Goal: Task Accomplishment & Management: Use online tool/utility

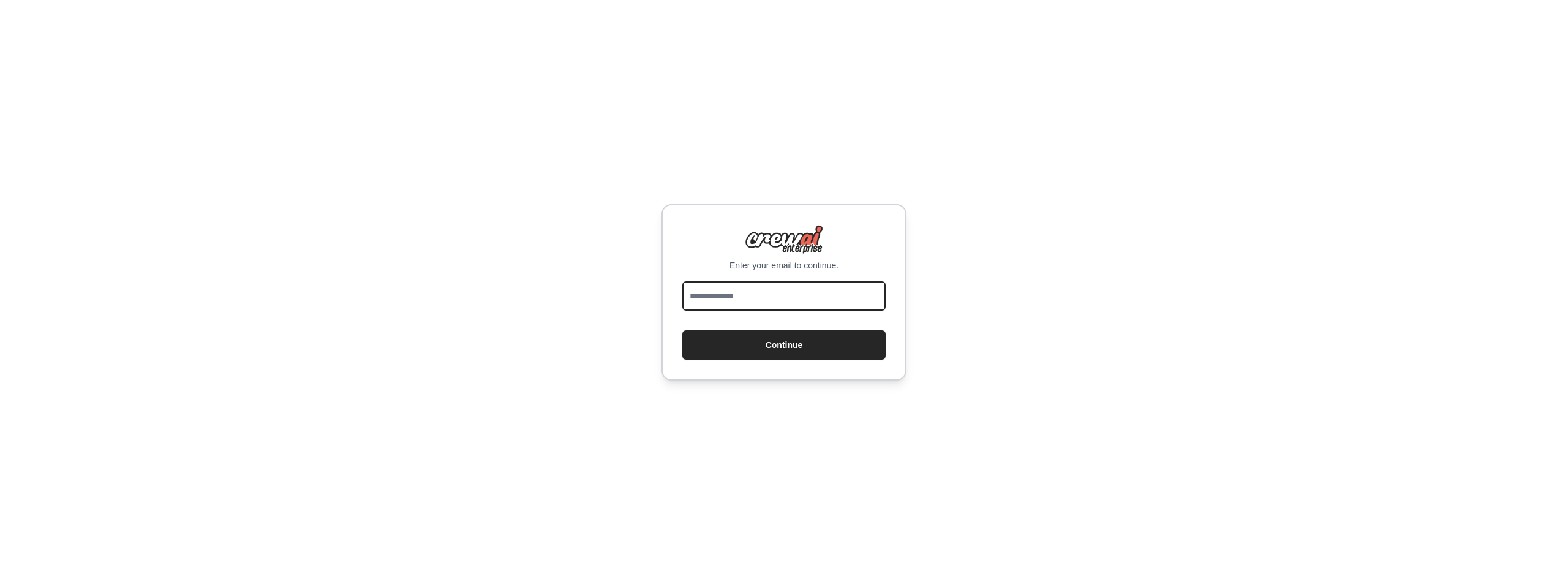
click at [793, 297] on input "email" at bounding box center [784, 296] width 203 height 29
type input "**********"
click at [793, 334] on button "Continue" at bounding box center [784, 345] width 203 height 29
click at [793, 346] on button "Continue" at bounding box center [784, 345] width 203 height 29
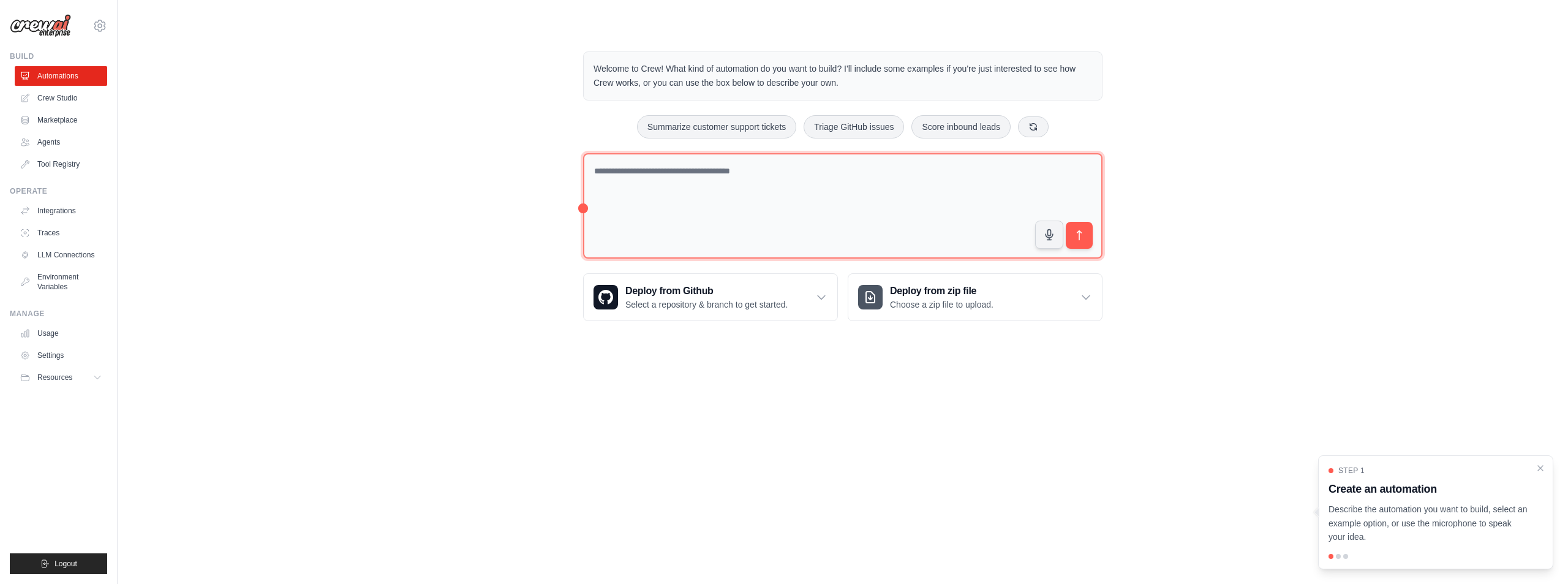
click at [840, 198] on textarea at bounding box center [842, 206] width 520 height 106
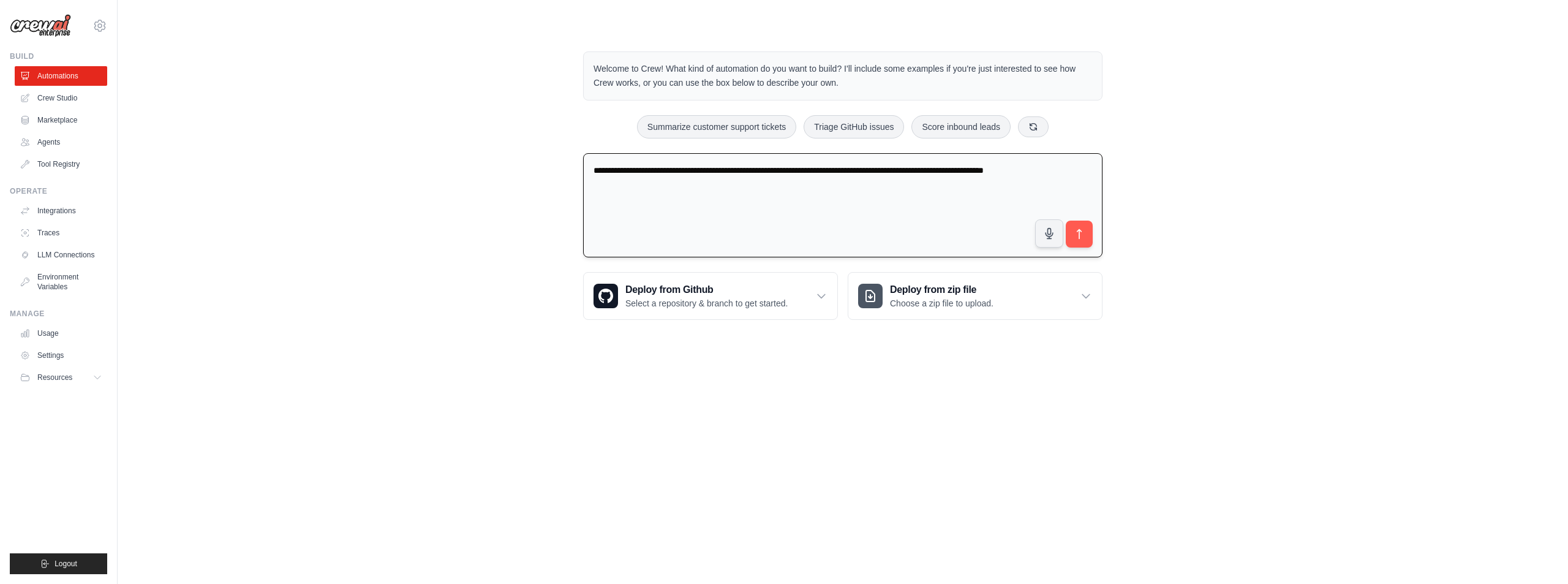
type textarea "**********"
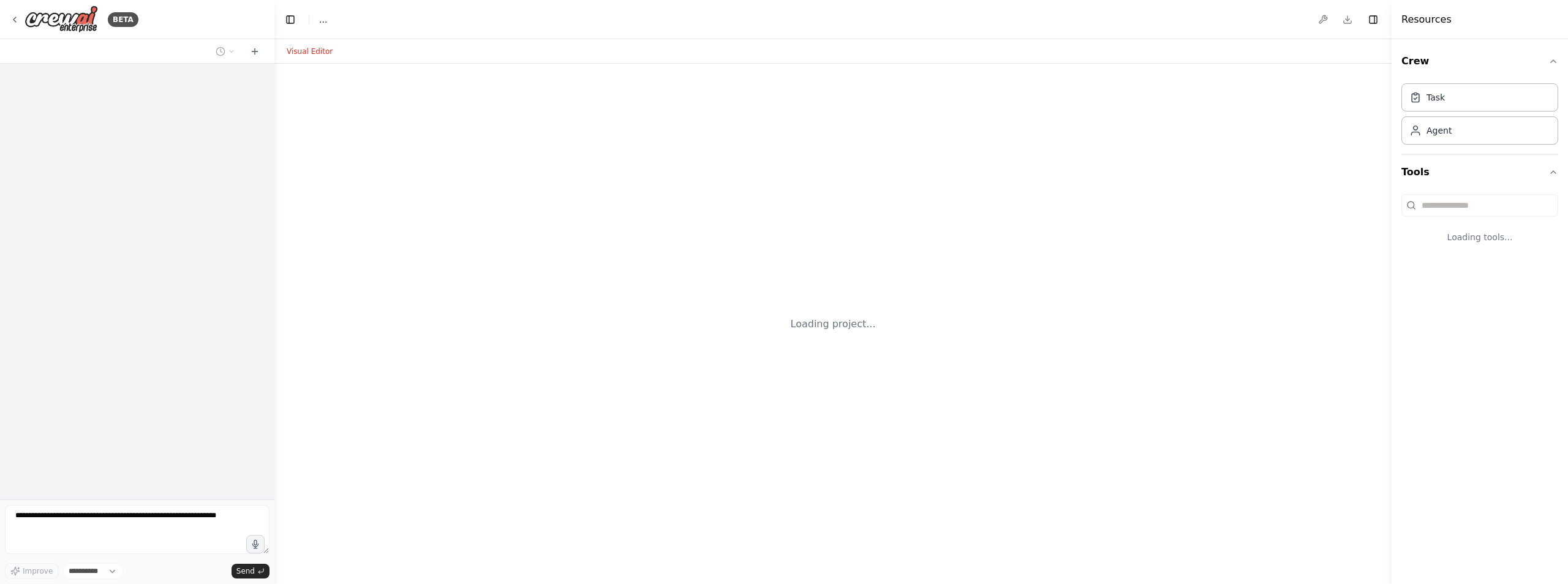
select select "****"
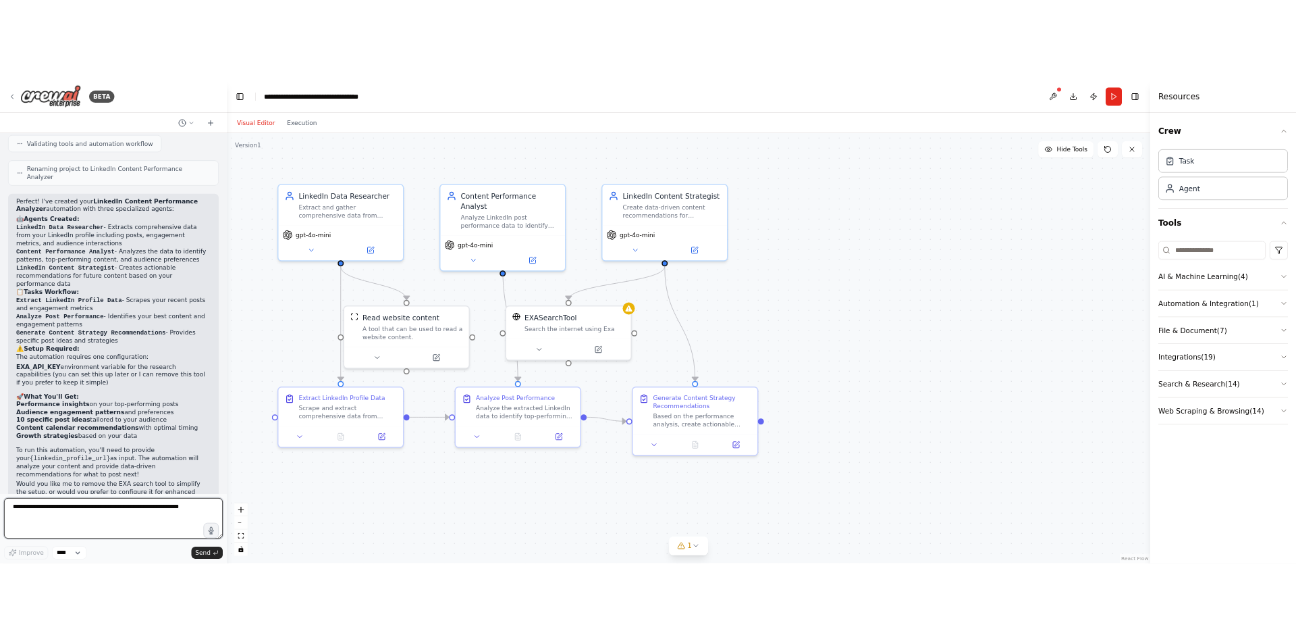
scroll to position [968, 0]
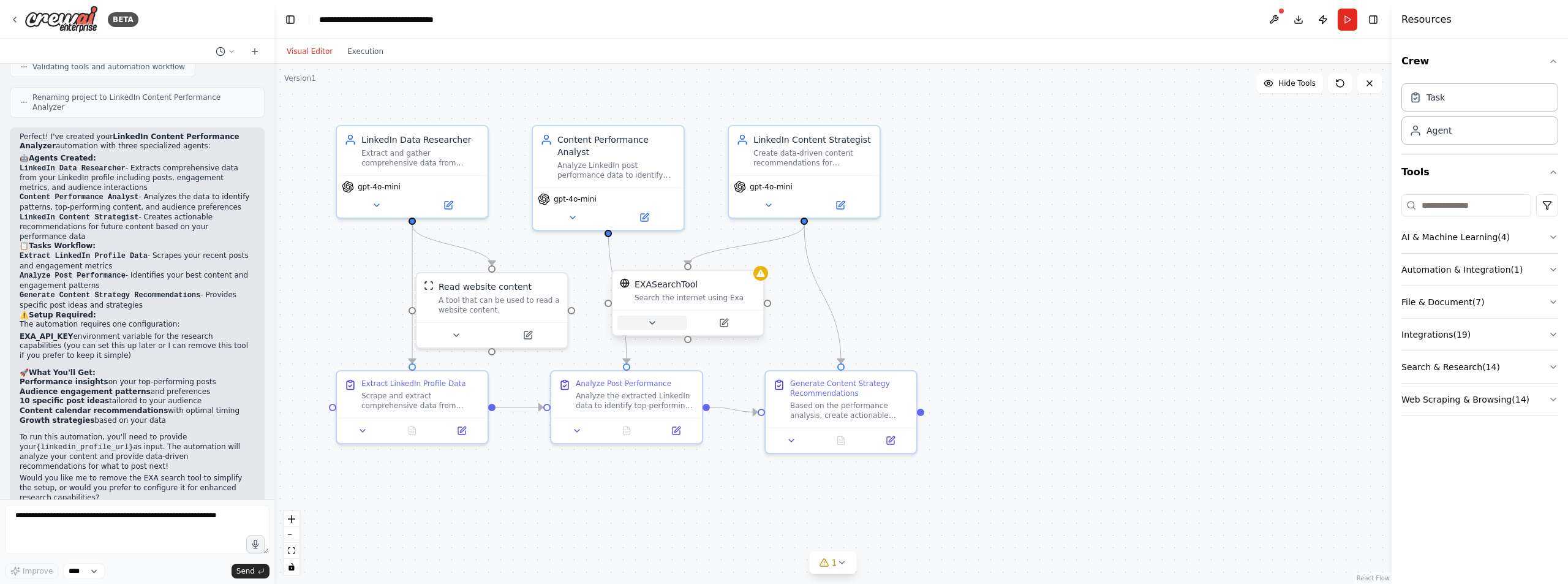
click at [653, 322] on icon at bounding box center [651, 323] width 5 height 3
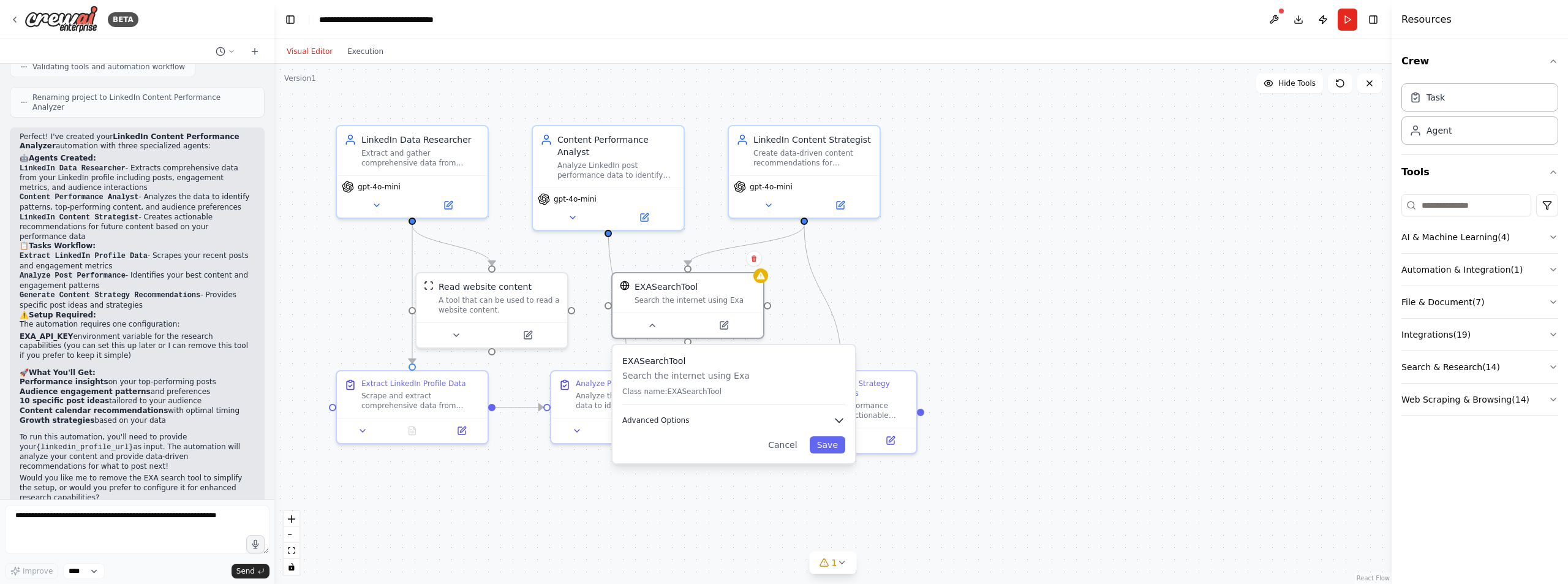
click at [835, 423] on button "Advanced Options" at bounding box center [734, 420] width 223 height 13
click at [794, 497] on input "text" at bounding box center [740, 487] width 207 height 22
click at [864, 295] on div ".deletable-edge-delete-btn { width: 20px; height: 20px; border: 0px solid #ffff…" at bounding box center [833, 323] width 1117 height 520
drag, startPoint x: 763, startPoint y: 352, endPoint x: 768, endPoint y: 346, distance: 7.8
click at [768, 346] on div "EXASearchTool Search the internet using Exa Class name: EXASearchTool Advanced …" at bounding box center [739, 450] width 242 height 210
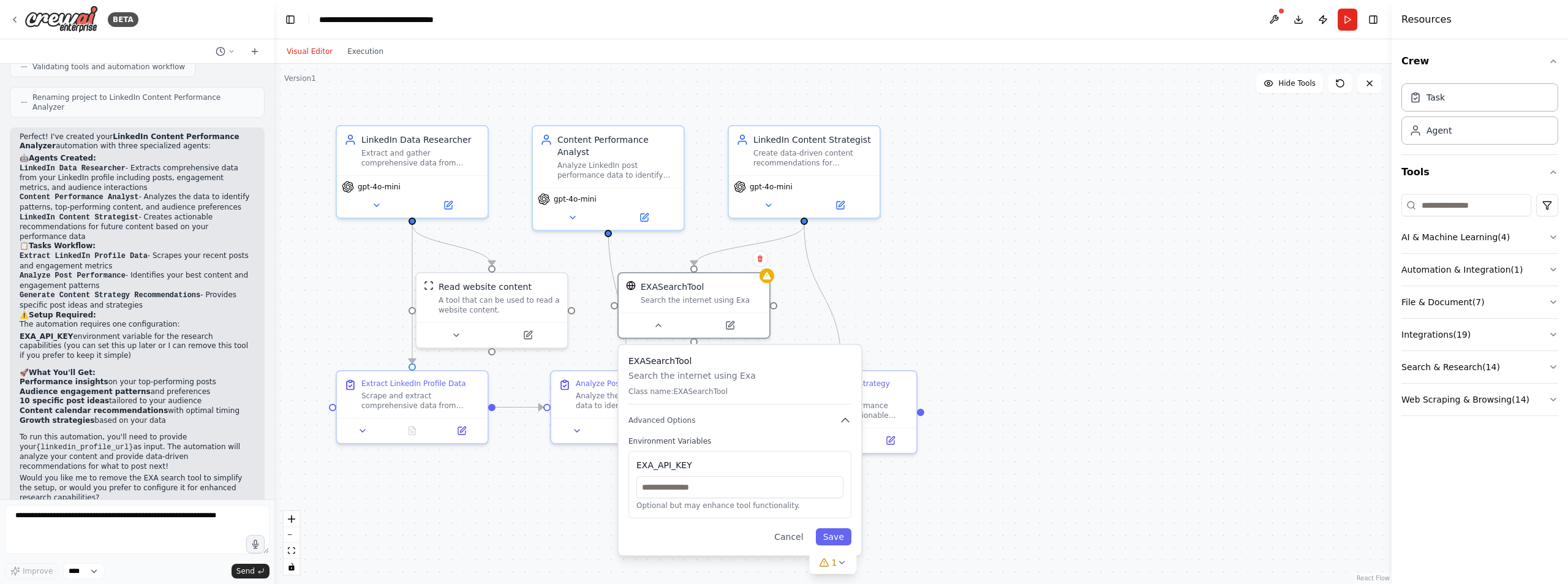
click at [891, 277] on div ".deletable-edge-delete-btn { width: 20px; height: 20px; border: 0px solid #ffff…" at bounding box center [833, 323] width 1117 height 520
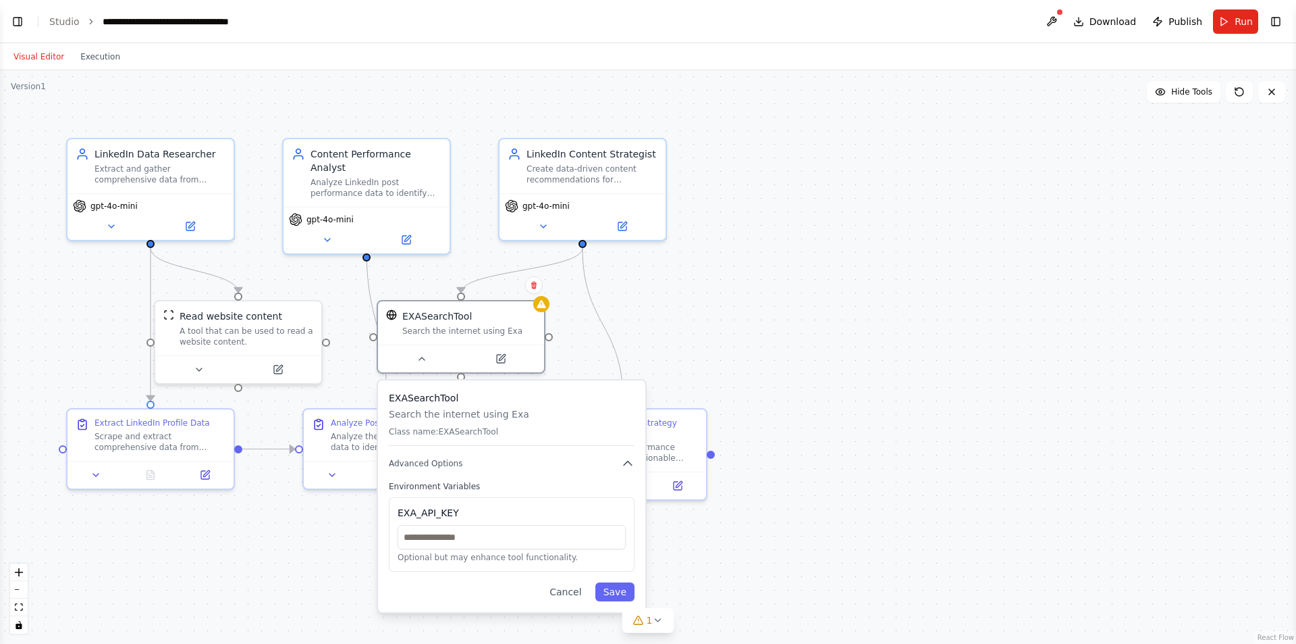
select select "****"
click at [461, 538] on input "text" at bounding box center [512, 537] width 228 height 24
paste input "**********"
type input "**********"
click at [615, 596] on button "Save" at bounding box center [615, 591] width 39 height 19
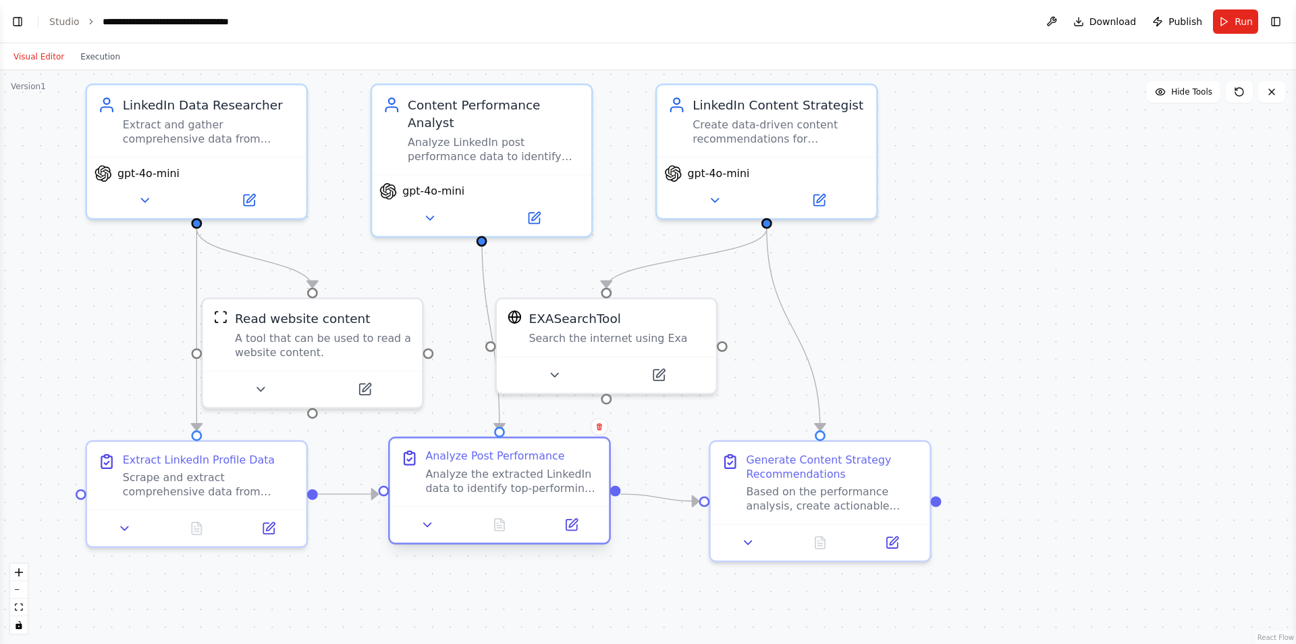
click at [483, 515] on div at bounding box center [499, 524] width 219 height 36
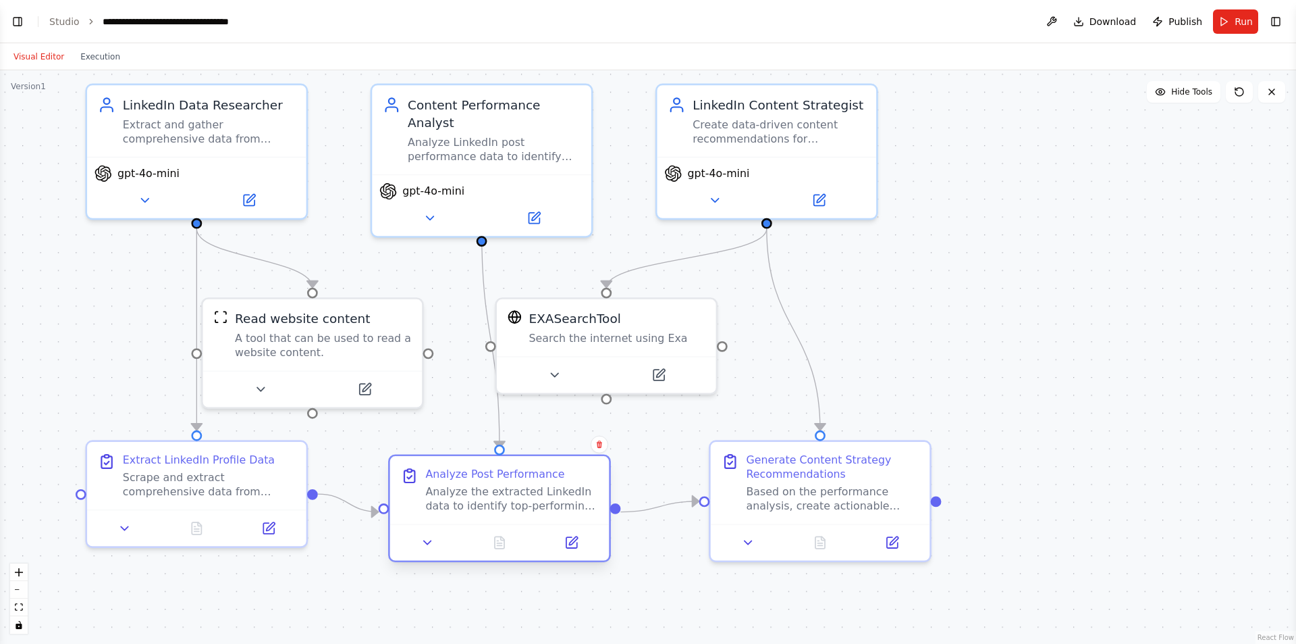
click at [472, 517] on div "Analyze Post Performance Analyze the extracted LinkedIn data to identify top-pe…" at bounding box center [499, 490] width 219 height 68
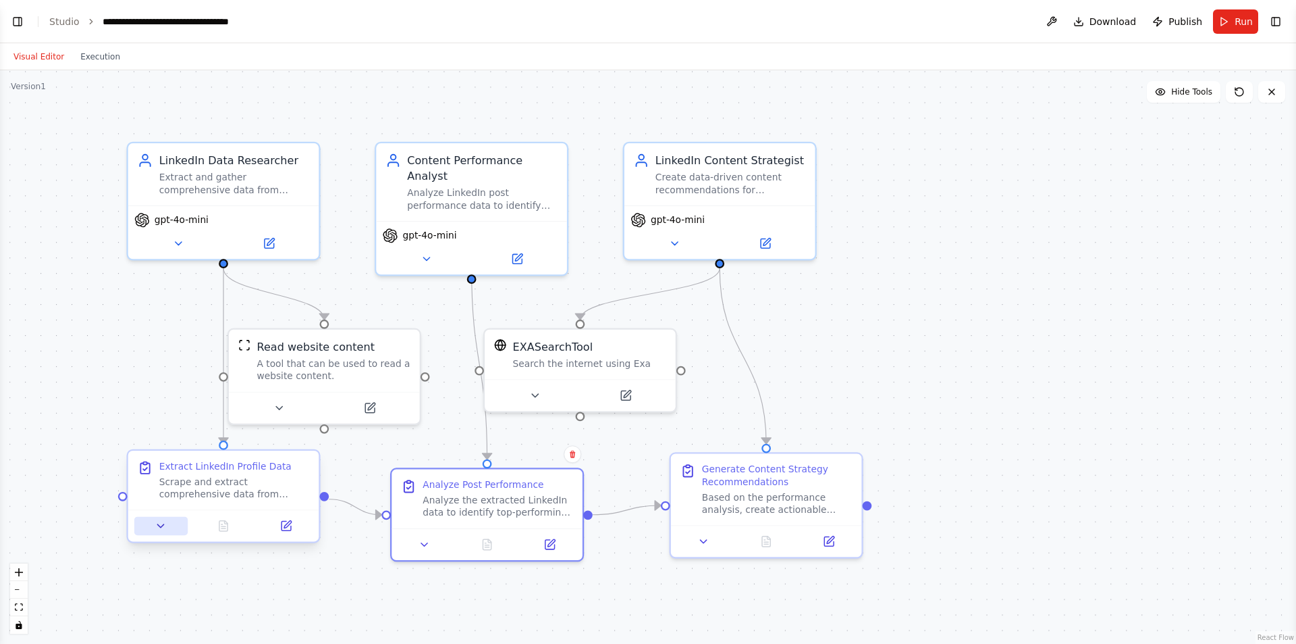
click at [160, 528] on icon at bounding box center [161, 525] width 12 height 12
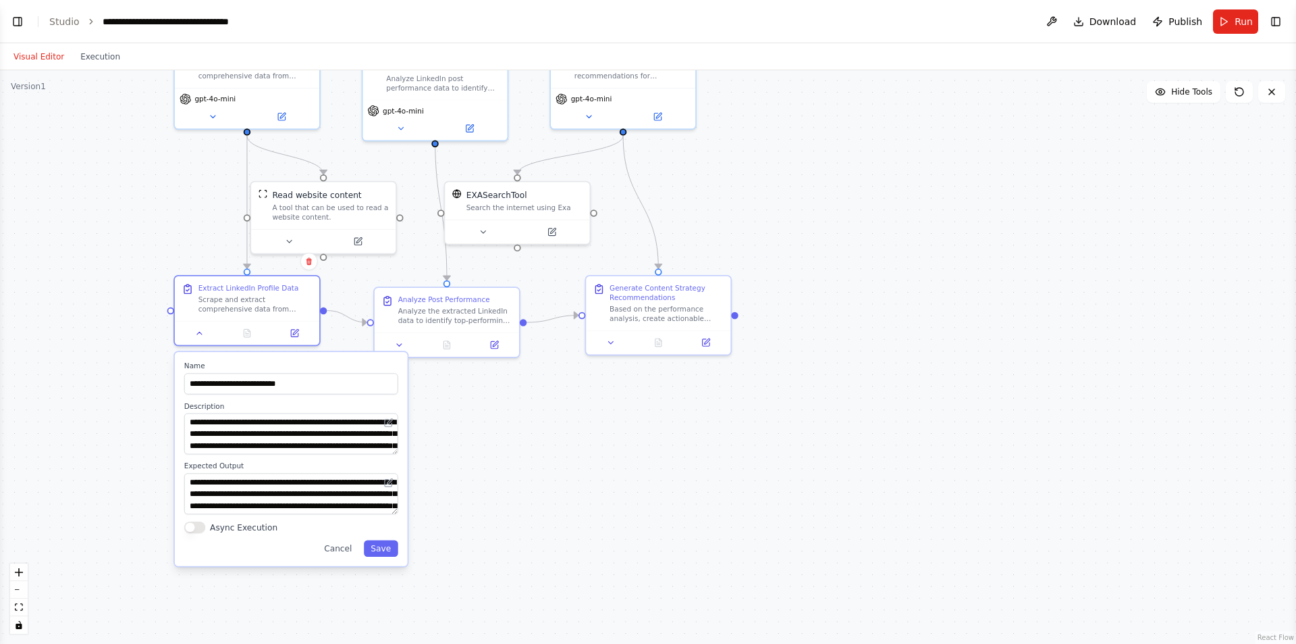
drag, startPoint x: 475, startPoint y: 615, endPoint x: 513, endPoint y: 417, distance: 201.6
click at [513, 417] on div ".deletable-edge-delete-btn { width: 20px; height: 20px; border: 0px solid #ffff…" at bounding box center [648, 356] width 1296 height 573
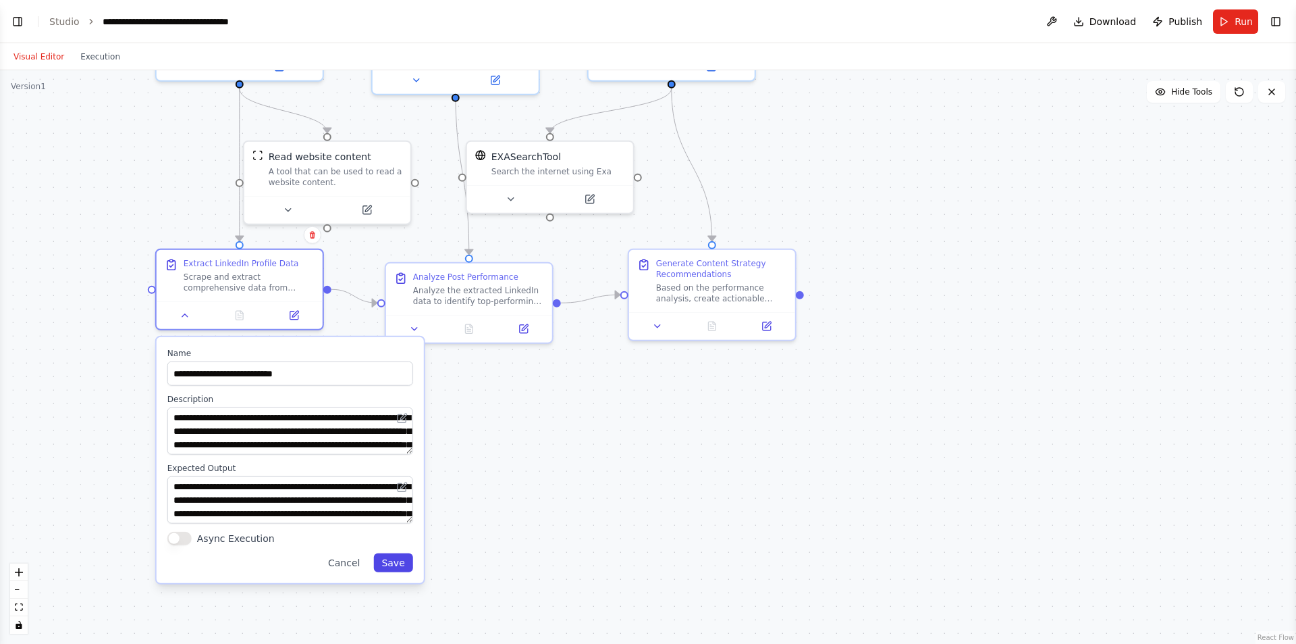
click at [408, 571] on button "Save" at bounding box center [392, 562] width 39 height 19
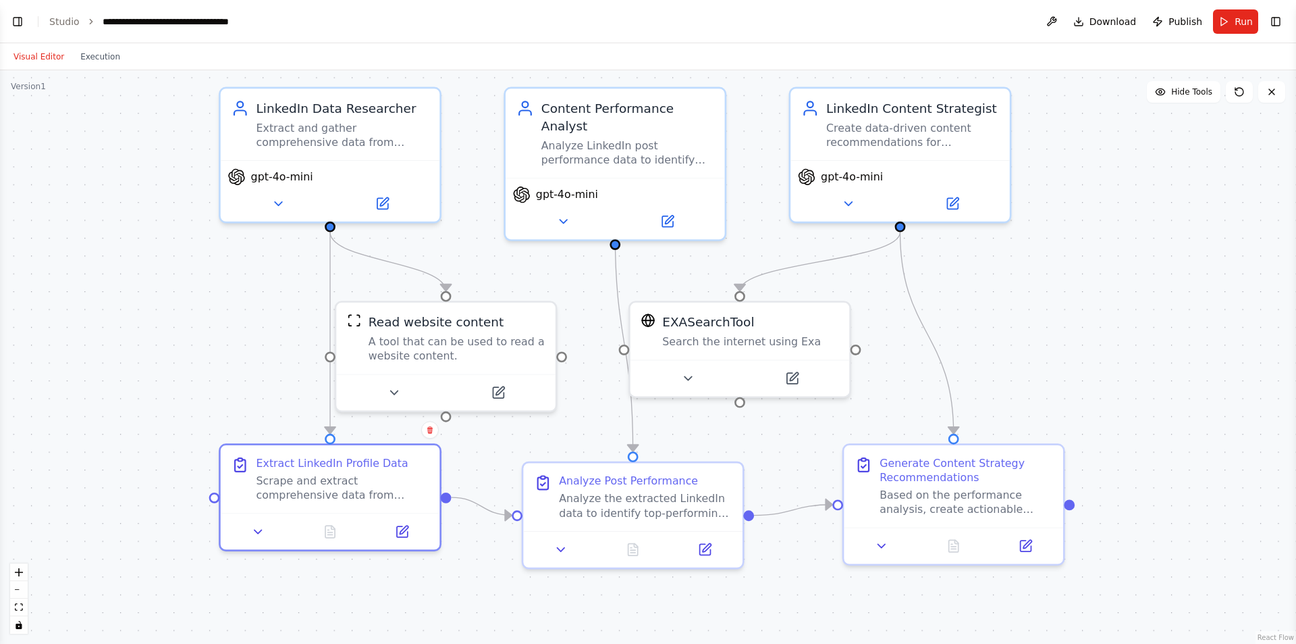
drag, startPoint x: 168, startPoint y: 176, endPoint x: 234, endPoint y: 363, distance: 198.2
click at [235, 361] on div ".deletable-edge-delete-btn { width: 20px; height: 20px; border: 0px solid #ffff…" at bounding box center [648, 356] width 1296 height 573
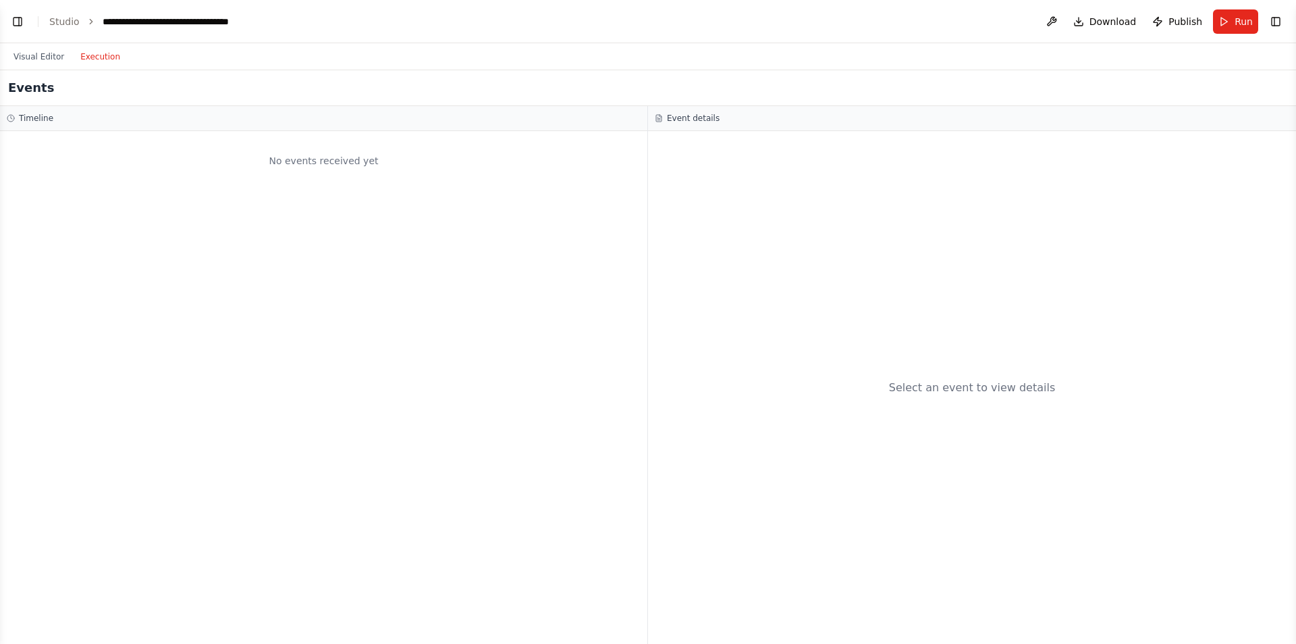
click at [88, 61] on button "Execution" at bounding box center [100, 57] width 56 height 16
click at [1221, 25] on button "Run" at bounding box center [1235, 21] width 45 height 24
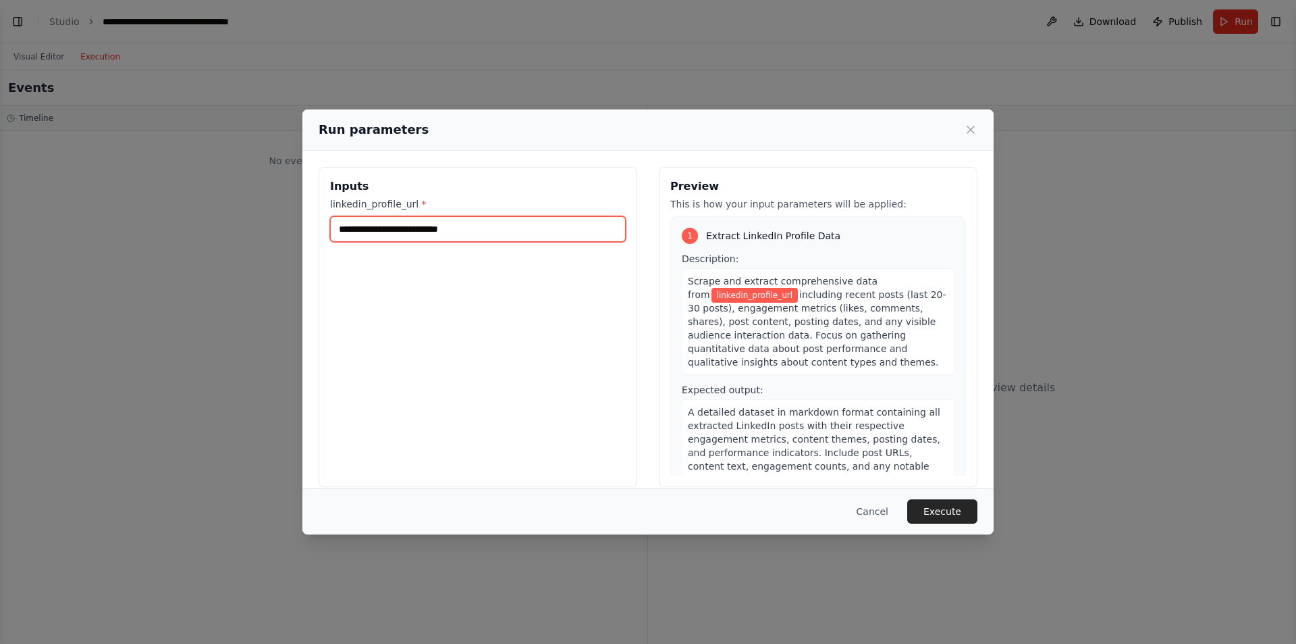
click at [526, 228] on input "linkedin_profile_url *" at bounding box center [478, 229] width 296 height 26
click at [414, 229] on input "linkedin_profile_url *" at bounding box center [478, 229] width 296 height 26
paste input "**********"
type input "**********"
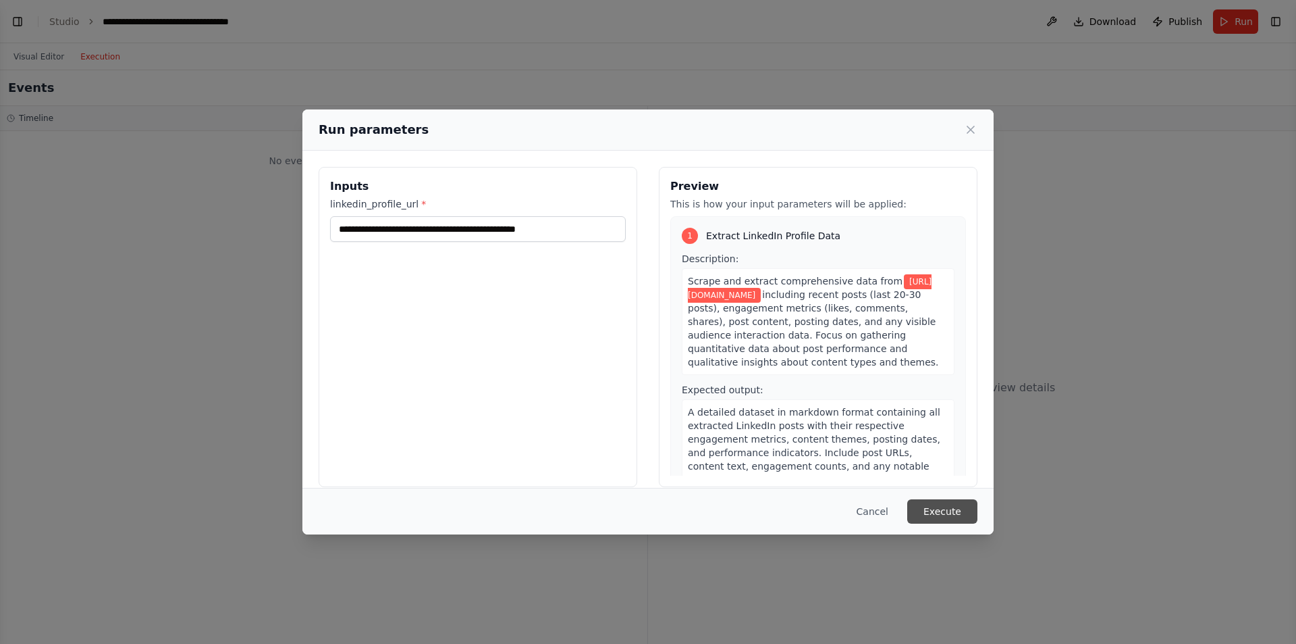
click at [947, 507] on button "Execute" at bounding box center [943, 511] width 70 height 24
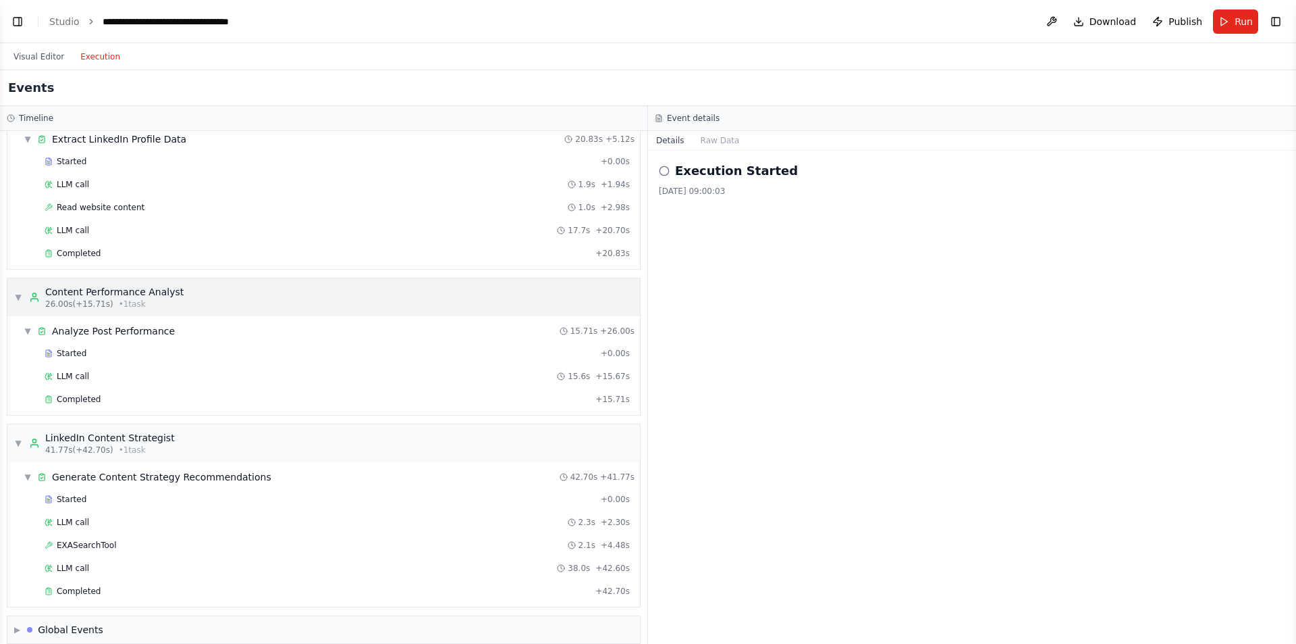
scroll to position [67, 0]
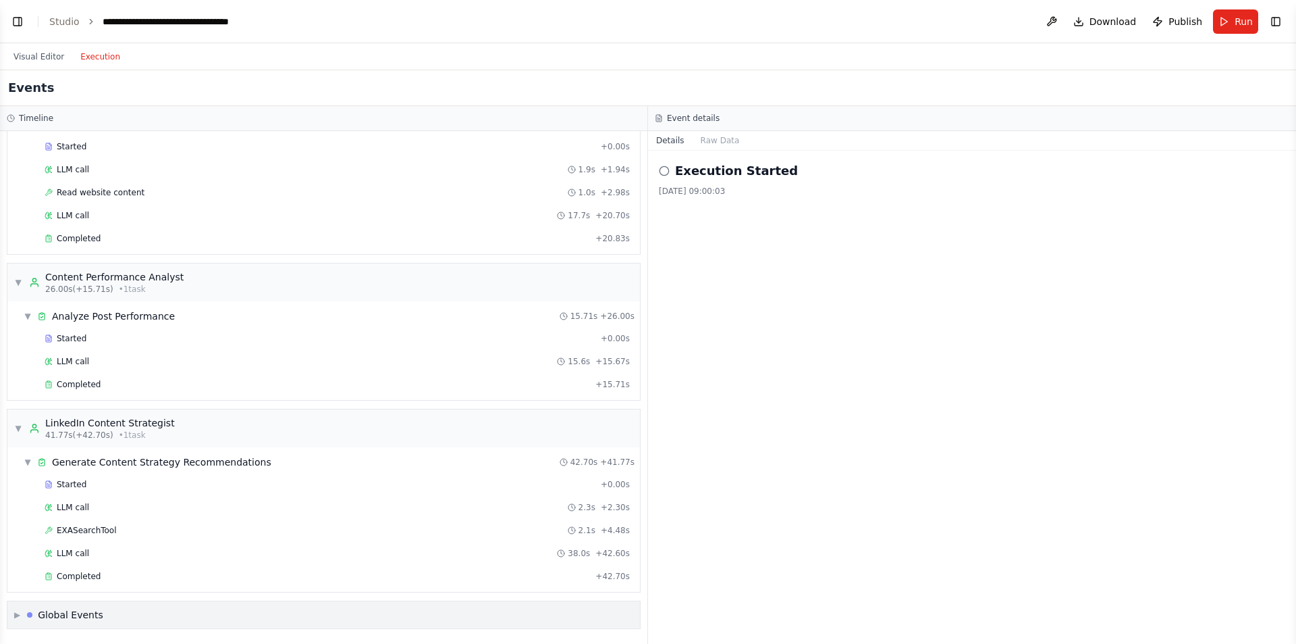
click at [87, 610] on div "Global Events" at bounding box center [70, 615] width 65 height 14
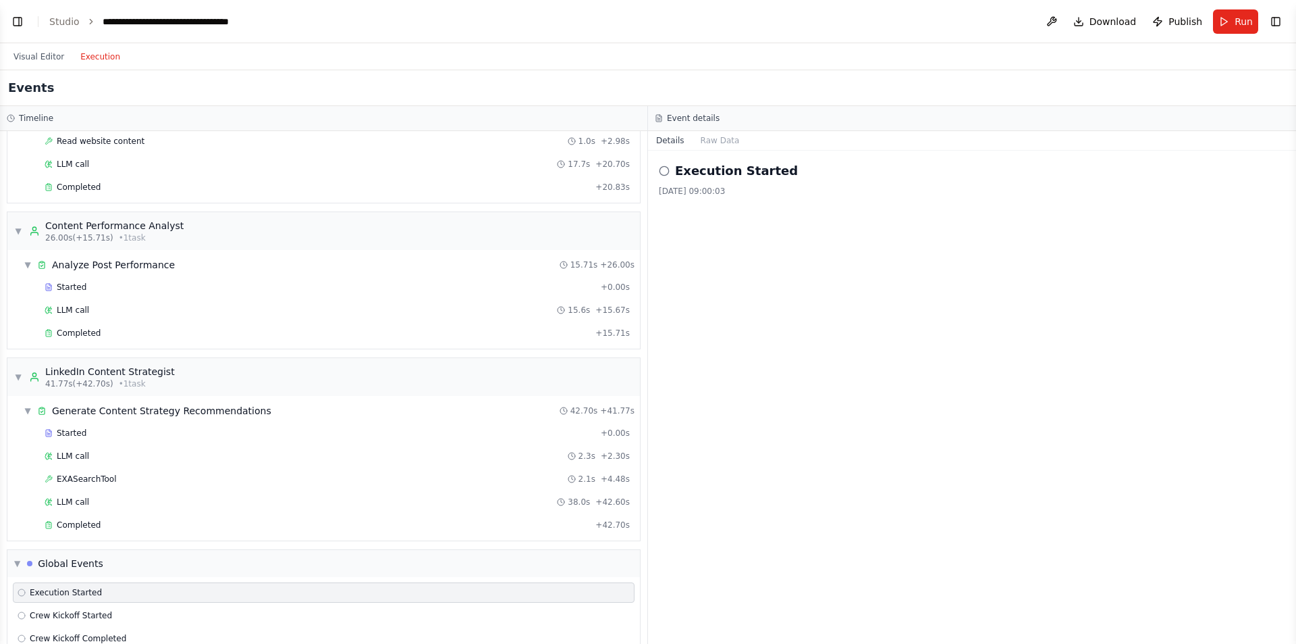
scroll to position [167, 0]
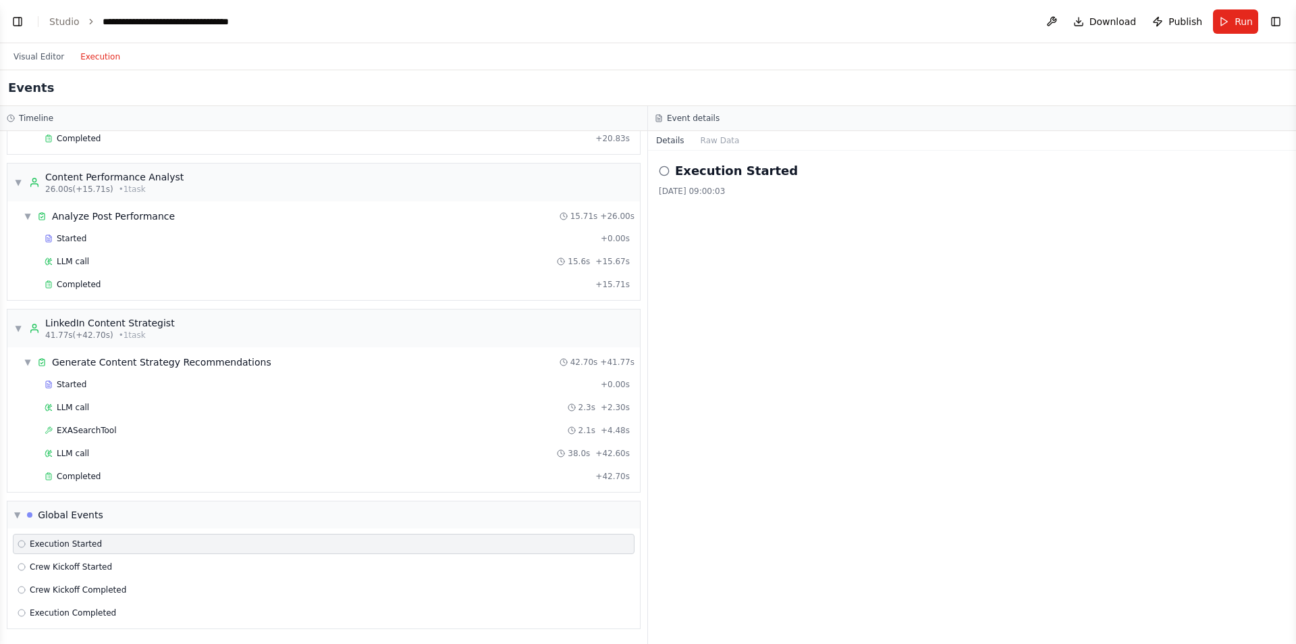
click at [745, 346] on div "Execution Started 11.8.2025, 09:00:03" at bounding box center [972, 397] width 648 height 493
click at [706, 144] on button "Raw Data" at bounding box center [720, 140] width 55 height 19
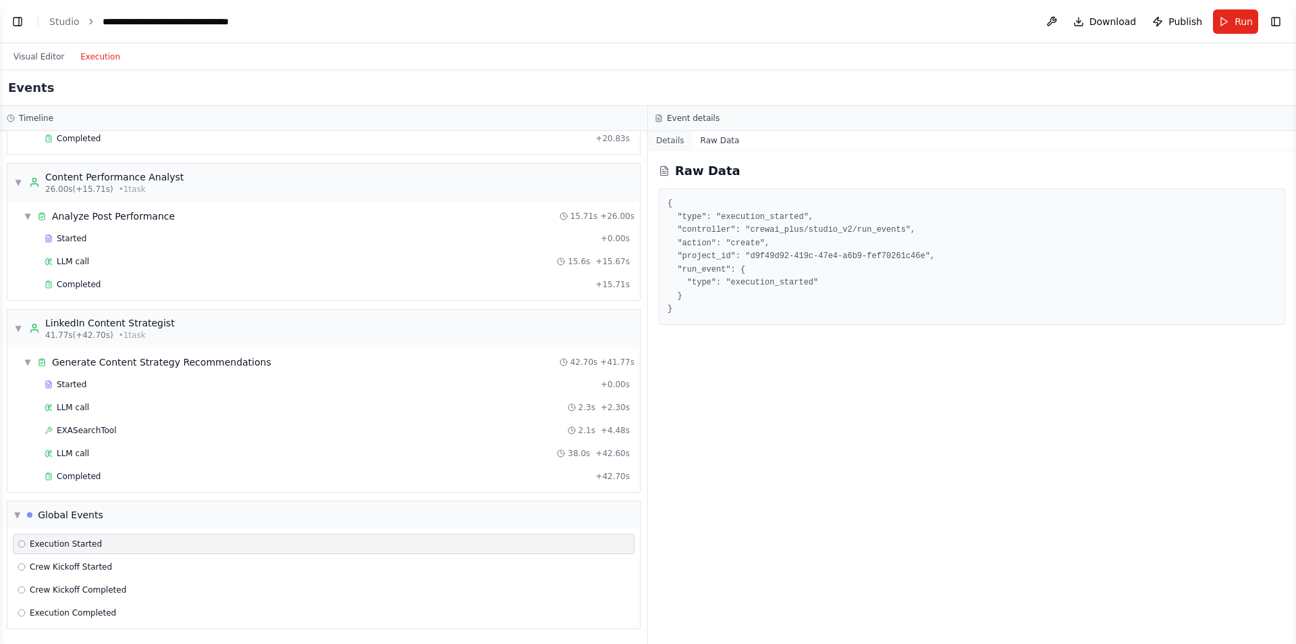
click at [682, 145] on button "Details" at bounding box center [670, 140] width 45 height 19
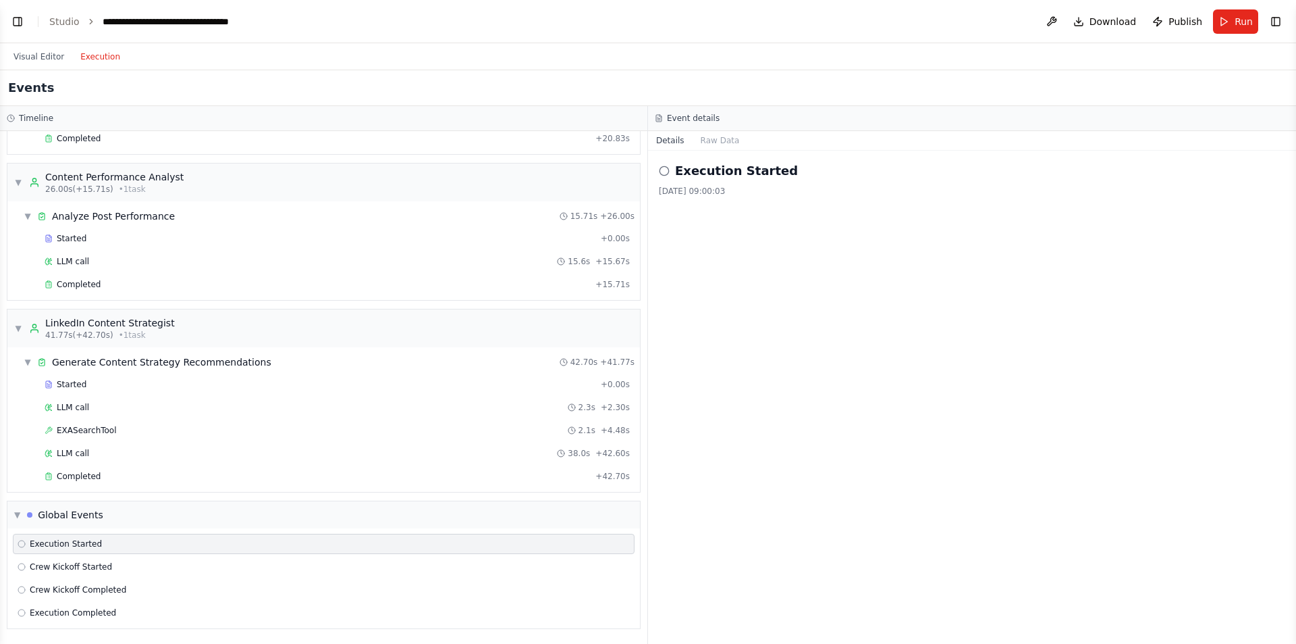
click at [664, 175] on circle at bounding box center [664, 170] width 9 height 9
click at [664, 174] on icon at bounding box center [664, 170] width 11 height 11
click at [662, 170] on icon at bounding box center [664, 170] width 11 height 11
drag, startPoint x: 766, startPoint y: 289, endPoint x: 778, endPoint y: 284, distance: 13.3
click at [769, 289] on div "Execution Started 11.8.2025, 09:00:03" at bounding box center [972, 397] width 648 height 493
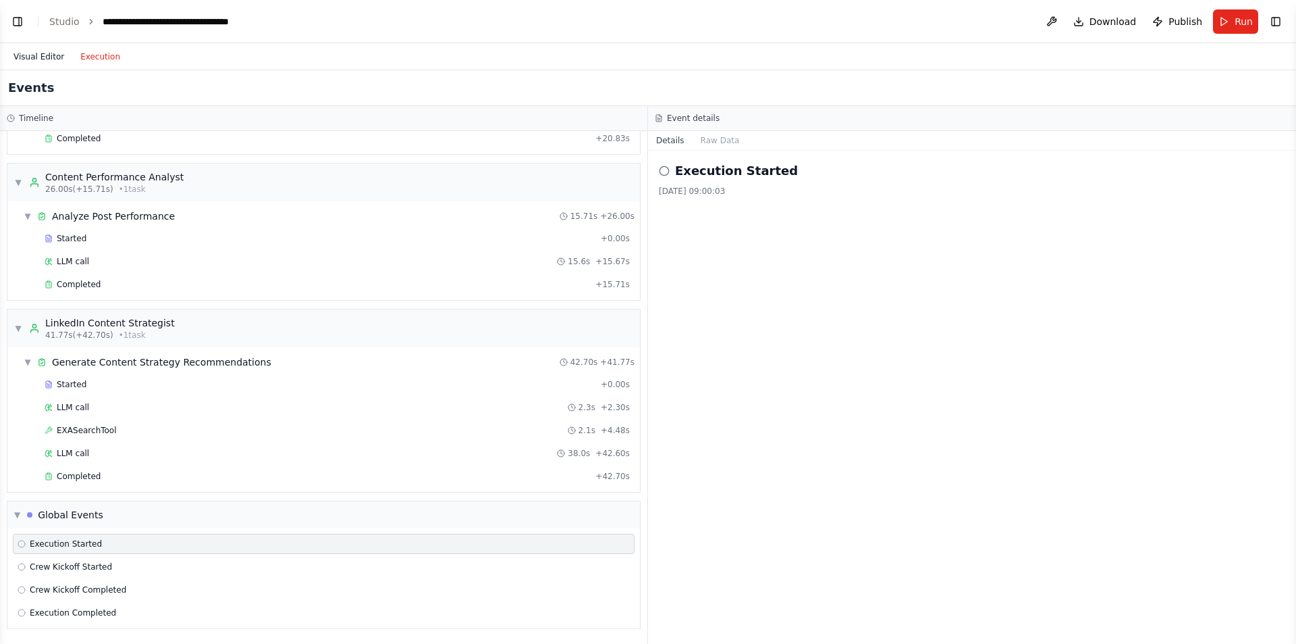
click at [36, 55] on button "Visual Editor" at bounding box center [38, 57] width 67 height 16
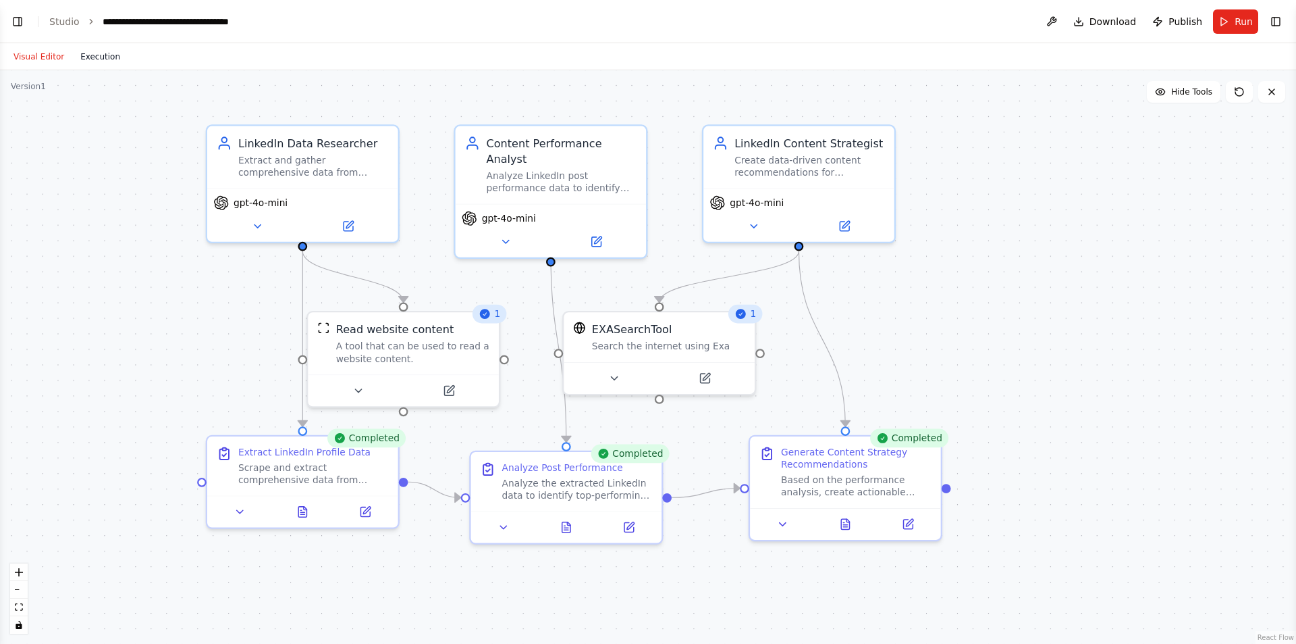
click at [106, 59] on button "Execution" at bounding box center [100, 57] width 56 height 16
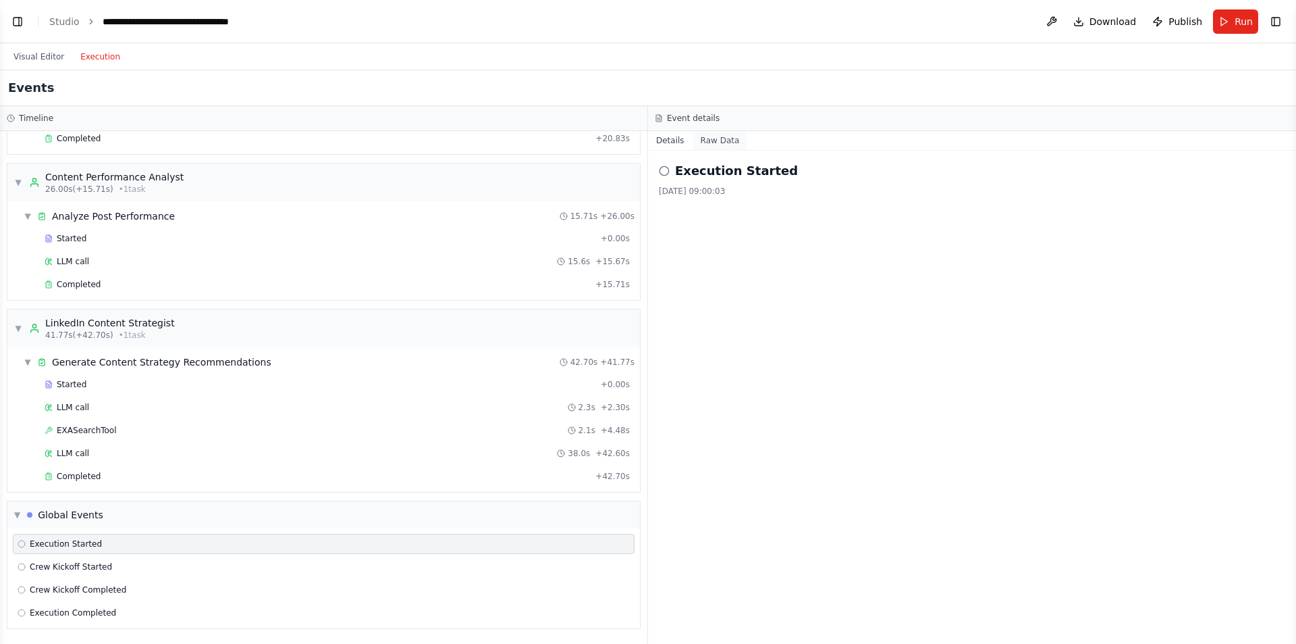
click at [718, 139] on button "Raw Data" at bounding box center [720, 140] width 55 height 19
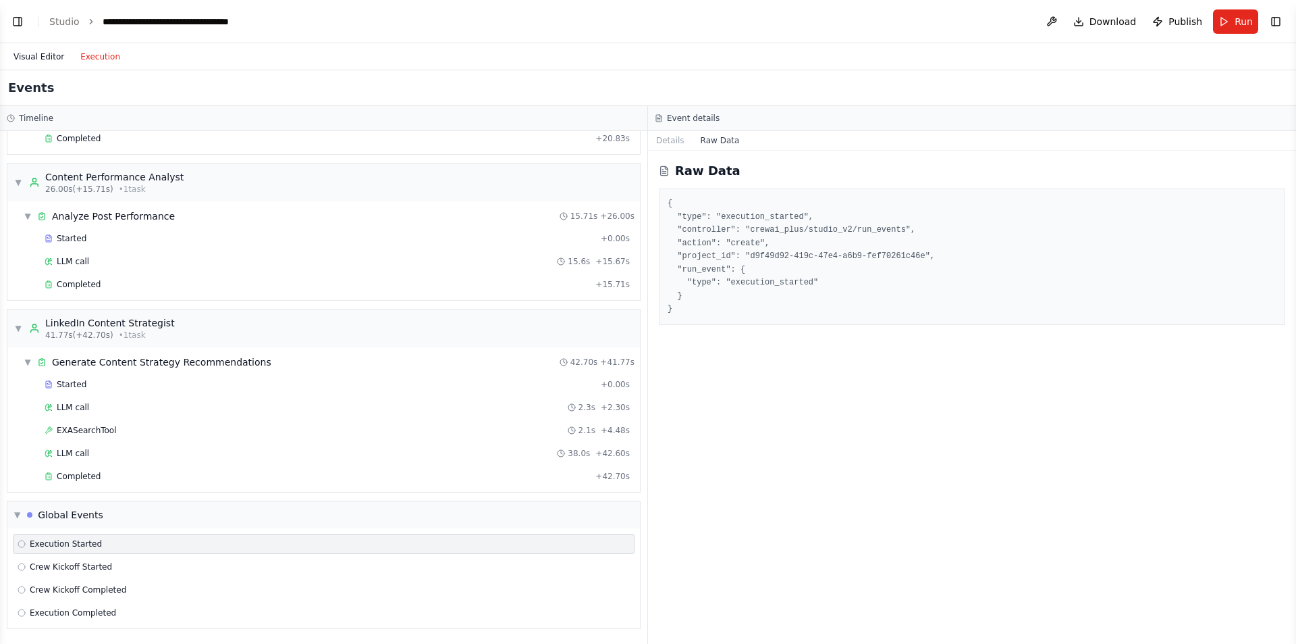
click at [43, 59] on button "Visual Editor" at bounding box center [38, 57] width 67 height 16
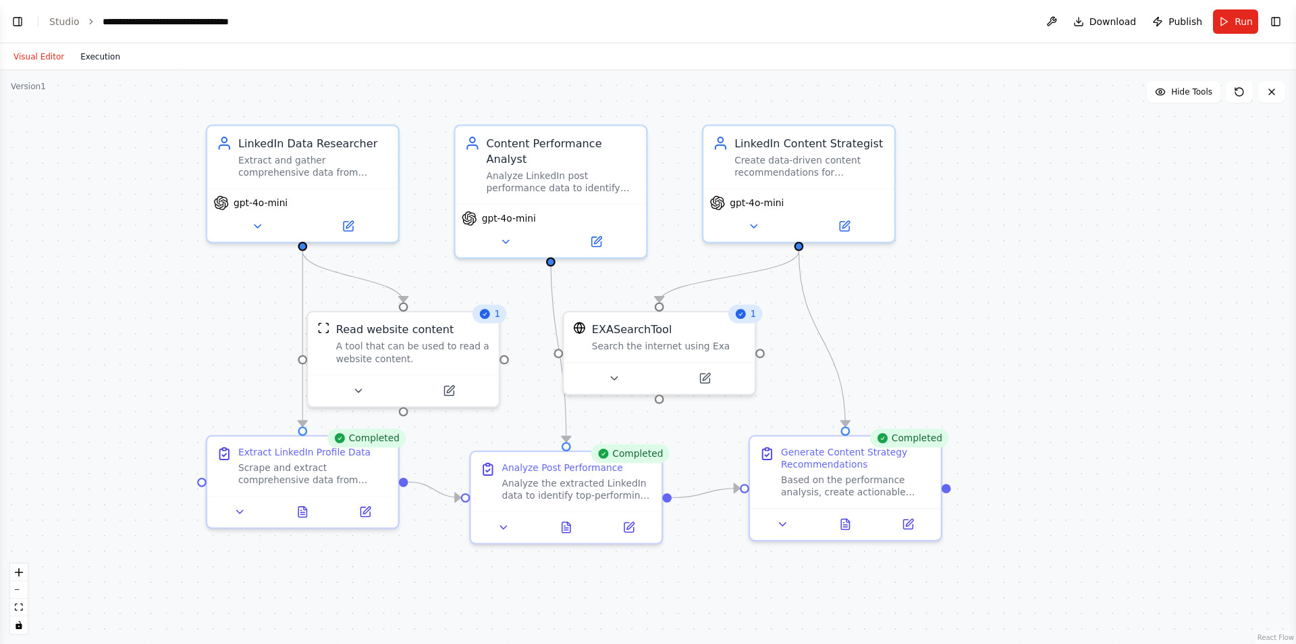
click at [97, 51] on button "Execution" at bounding box center [100, 57] width 56 height 16
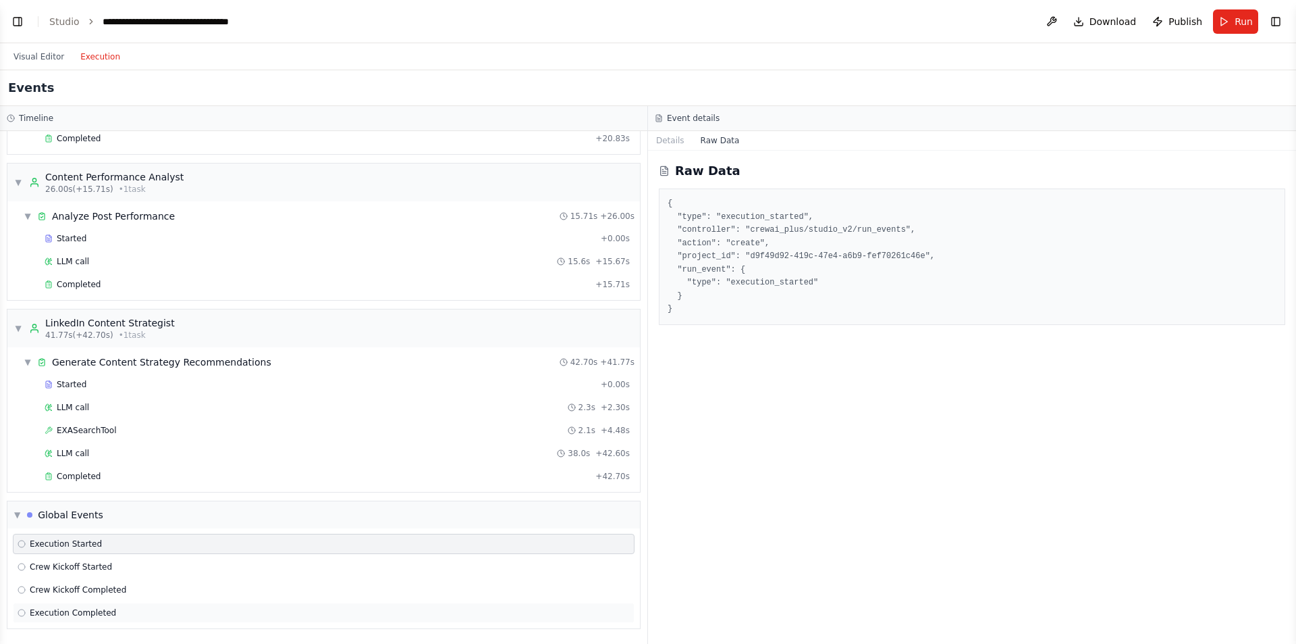
click at [103, 606] on div "Execution Completed" at bounding box center [324, 612] width 622 height 20
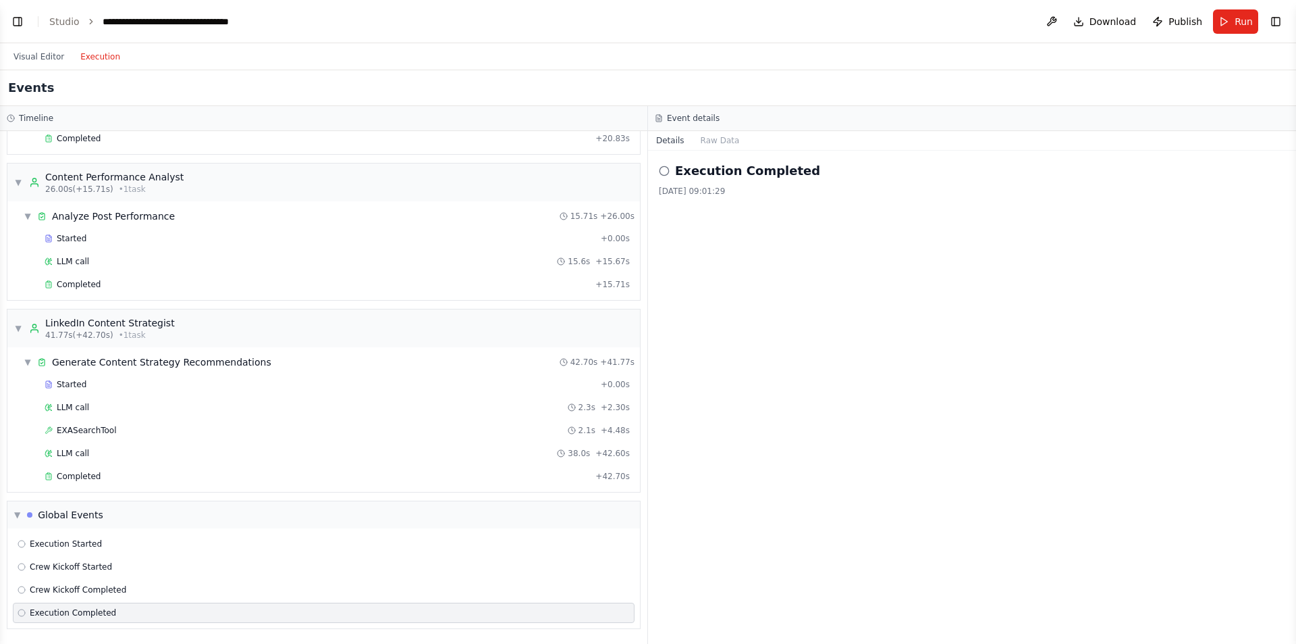
click at [98, 609] on span "Execution Completed" at bounding box center [73, 612] width 86 height 11
click at [713, 138] on button "Raw Data" at bounding box center [720, 140] width 55 height 19
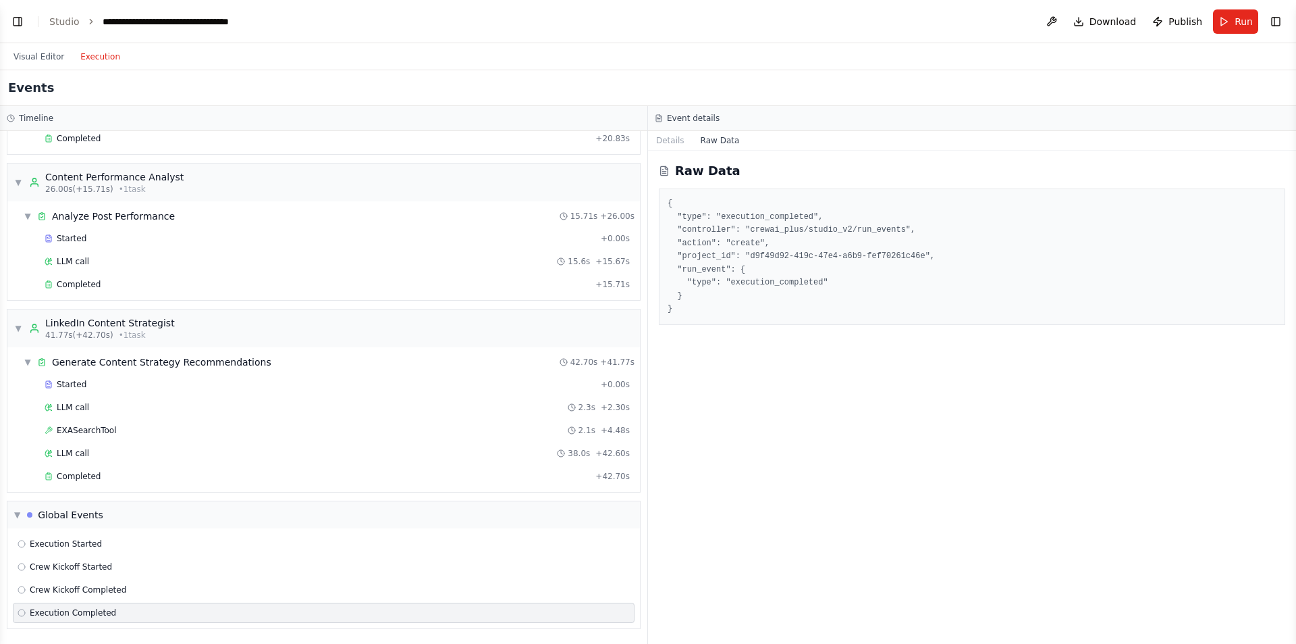
click at [74, 611] on span "Execution Completed" at bounding box center [73, 612] width 86 height 11
click at [89, 594] on span "Crew Kickoff Completed" at bounding box center [78, 589] width 97 height 11
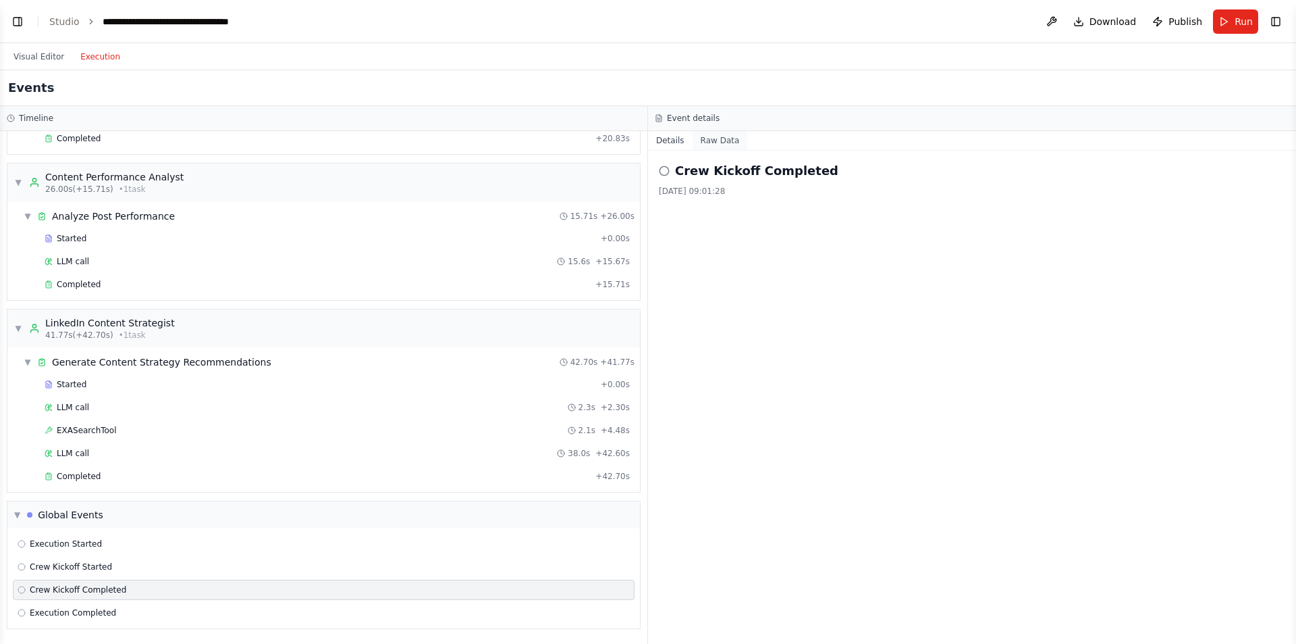
click at [728, 145] on button "Raw Data" at bounding box center [720, 140] width 55 height 19
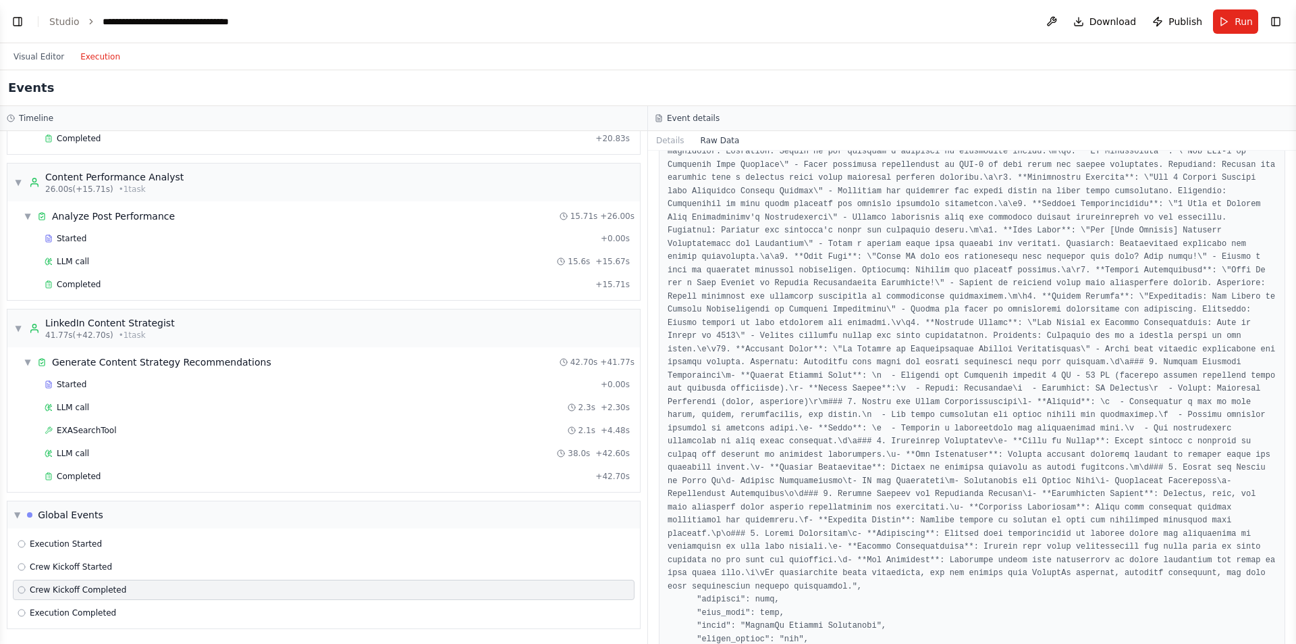
scroll to position [1219, 0]
click at [66, 566] on span "Crew Kickoff Started" at bounding box center [71, 566] width 82 height 11
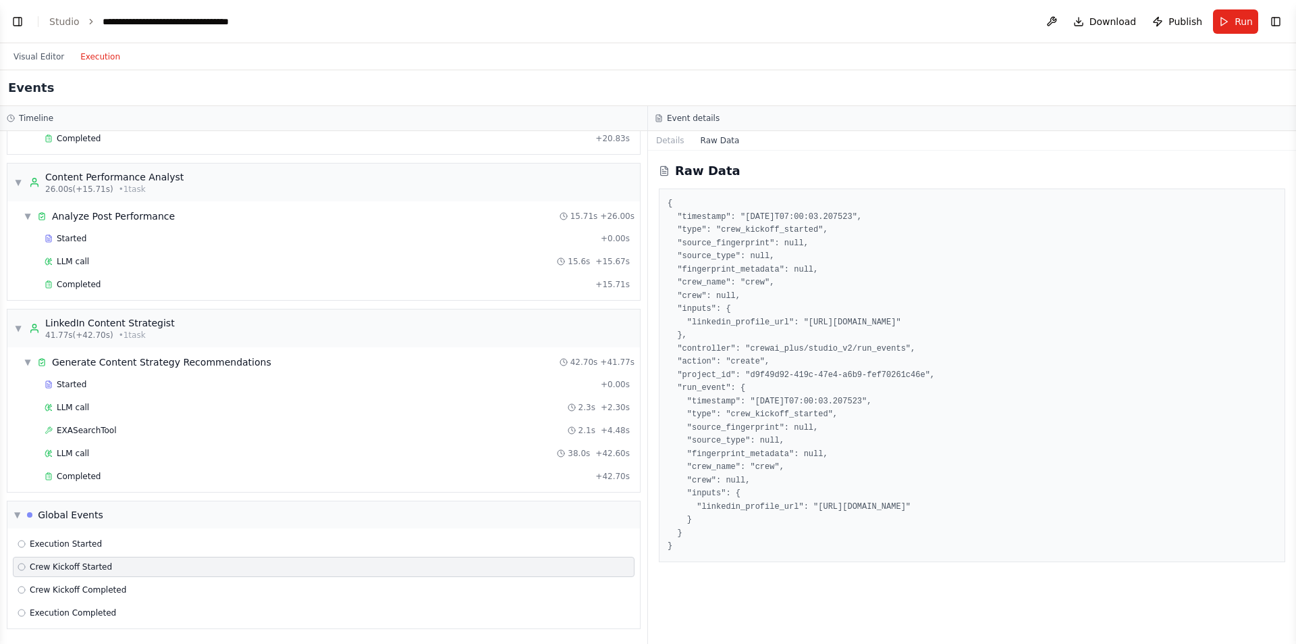
scroll to position [0, 0]
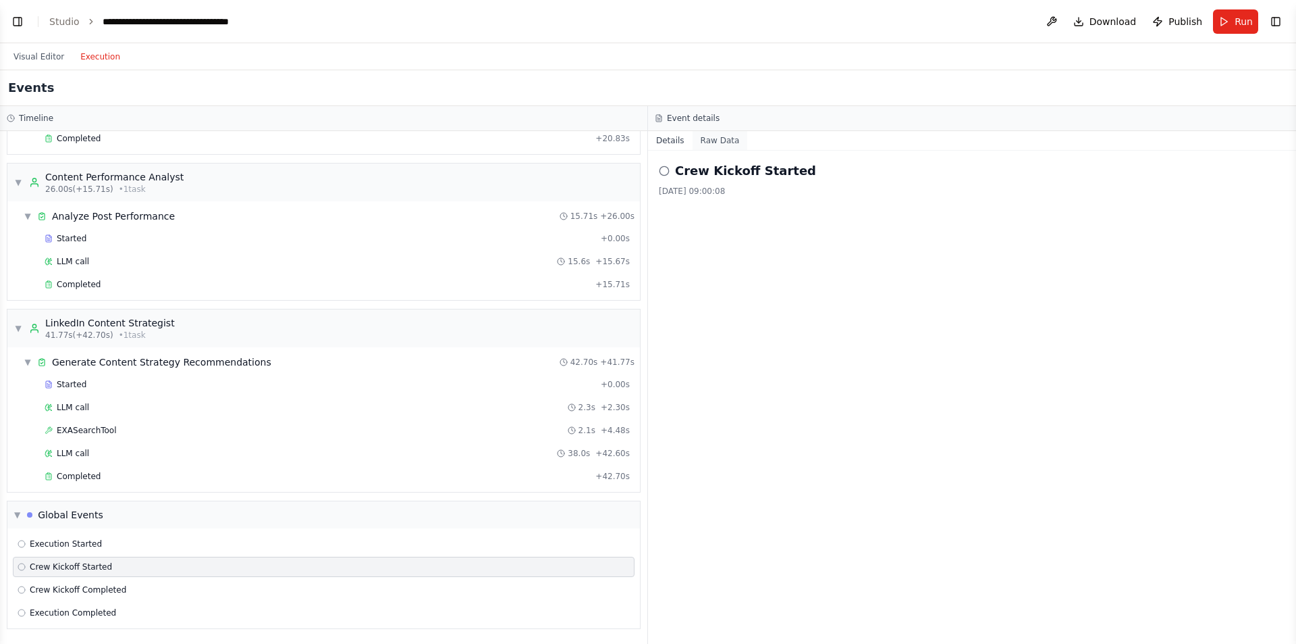
click at [708, 139] on button "Raw Data" at bounding box center [720, 140] width 55 height 19
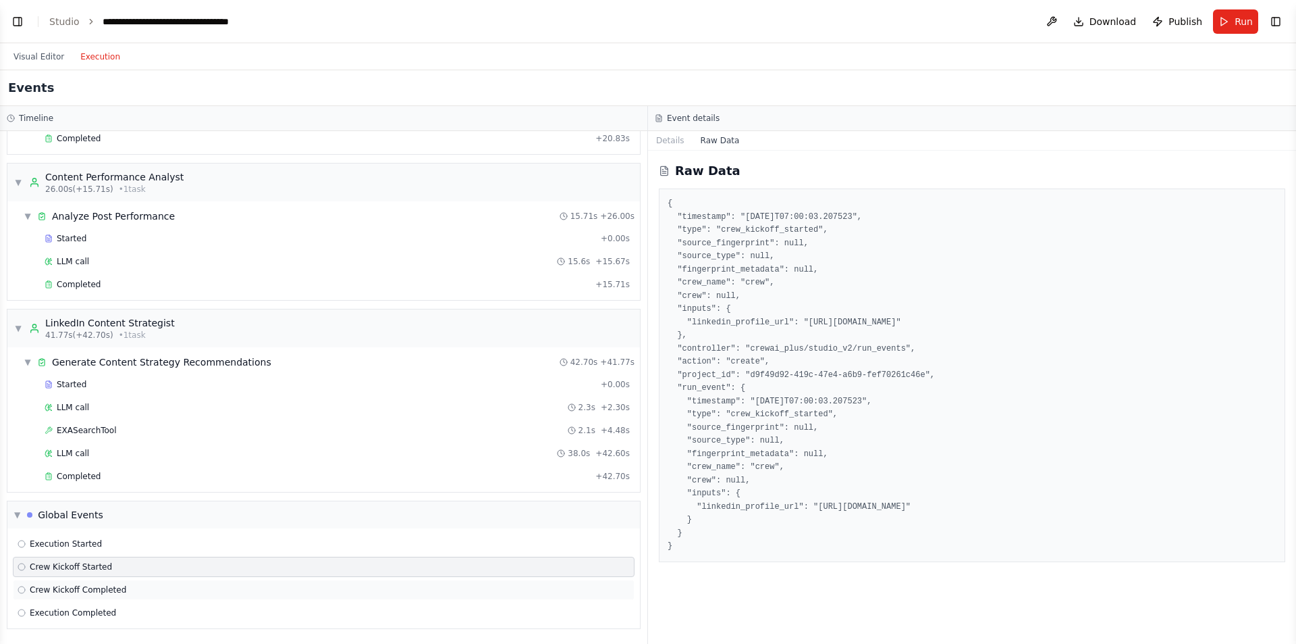
click at [56, 592] on span "Crew Kickoff Completed" at bounding box center [78, 589] width 97 height 11
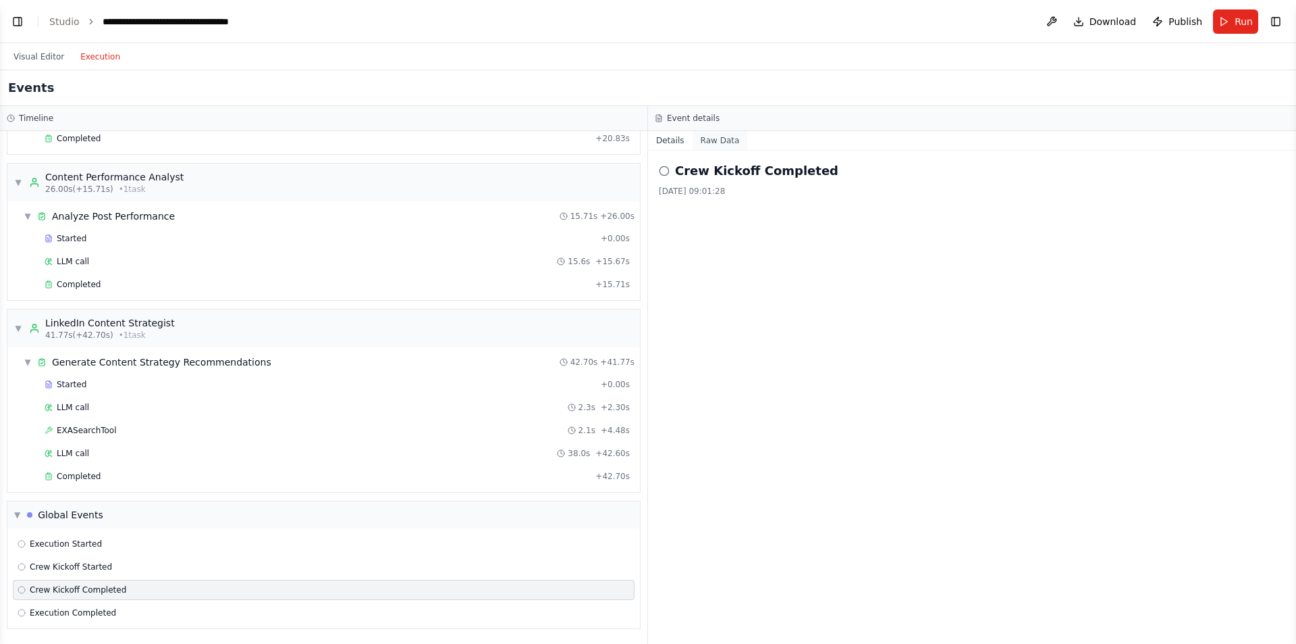
click at [716, 142] on button "Raw Data" at bounding box center [720, 140] width 55 height 19
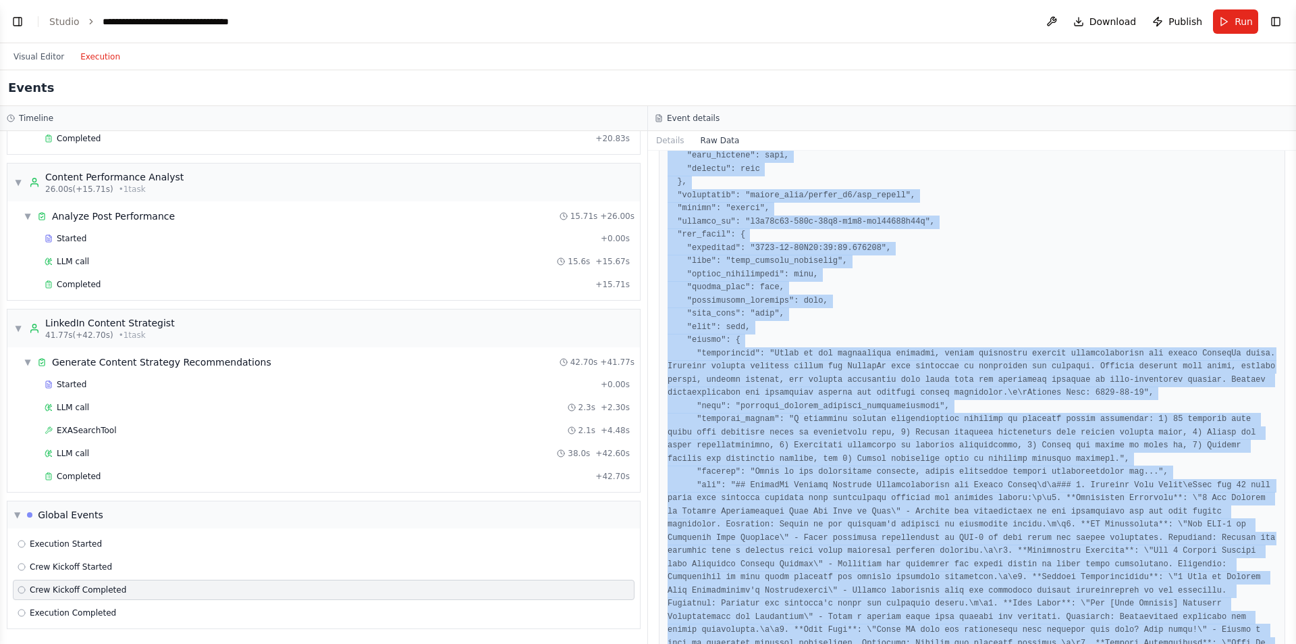
scroll to position [1219, 0]
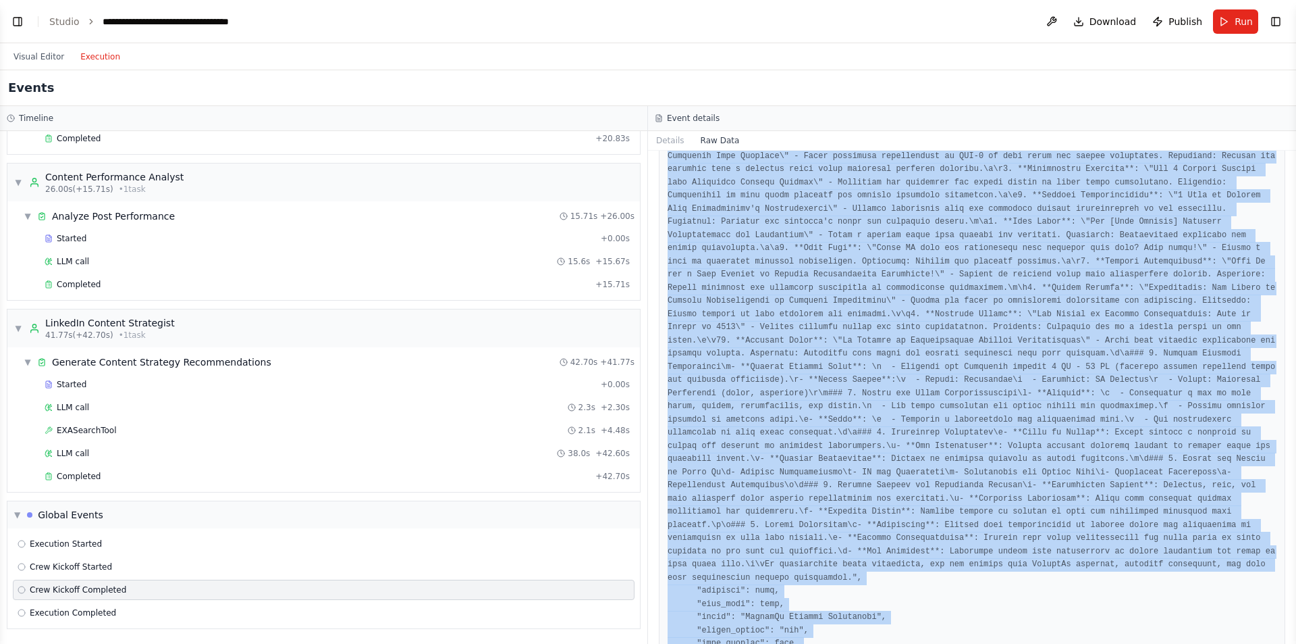
drag, startPoint x: 666, startPoint y: 198, endPoint x: 873, endPoint y: 640, distance: 488.2
click at [873, 640] on div "Raw Data" at bounding box center [972, 397] width 648 height 493
copy pre "{ "timestamp": "2025-08-11T07:01:22.674227", "type": "crew_kickoff_completed", …"
click at [20, 55] on button "Visual Editor" at bounding box center [38, 57] width 67 height 16
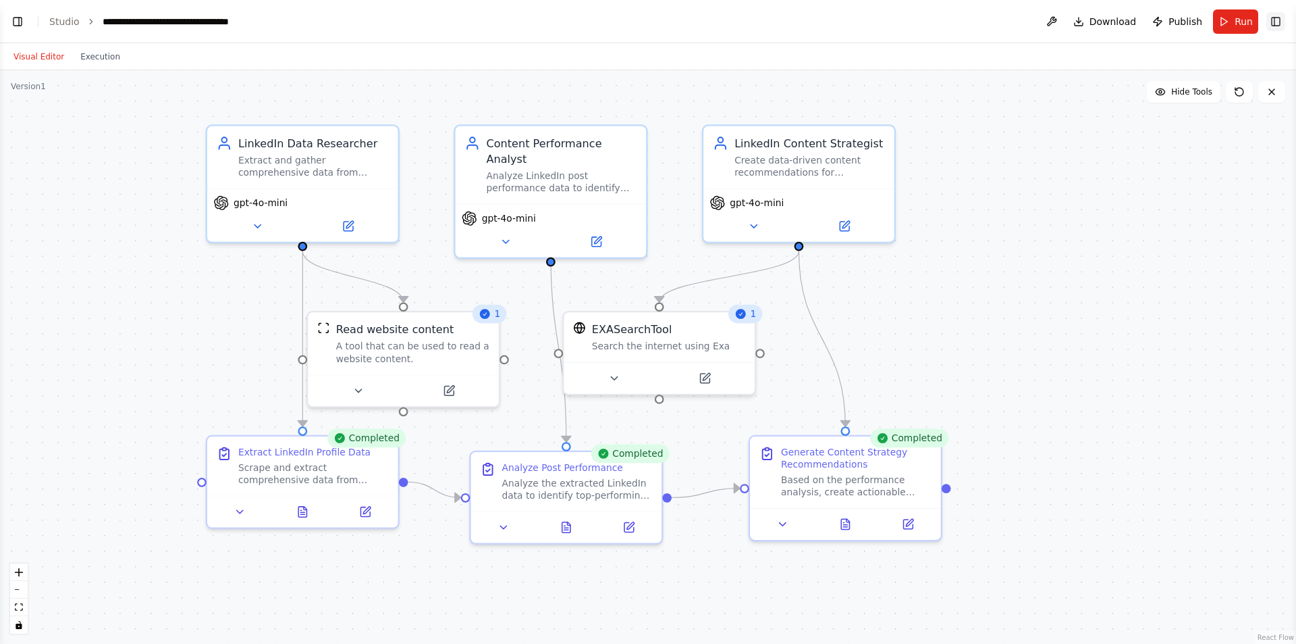
click at [1281, 22] on button "Toggle Right Sidebar" at bounding box center [1276, 21] width 19 height 19
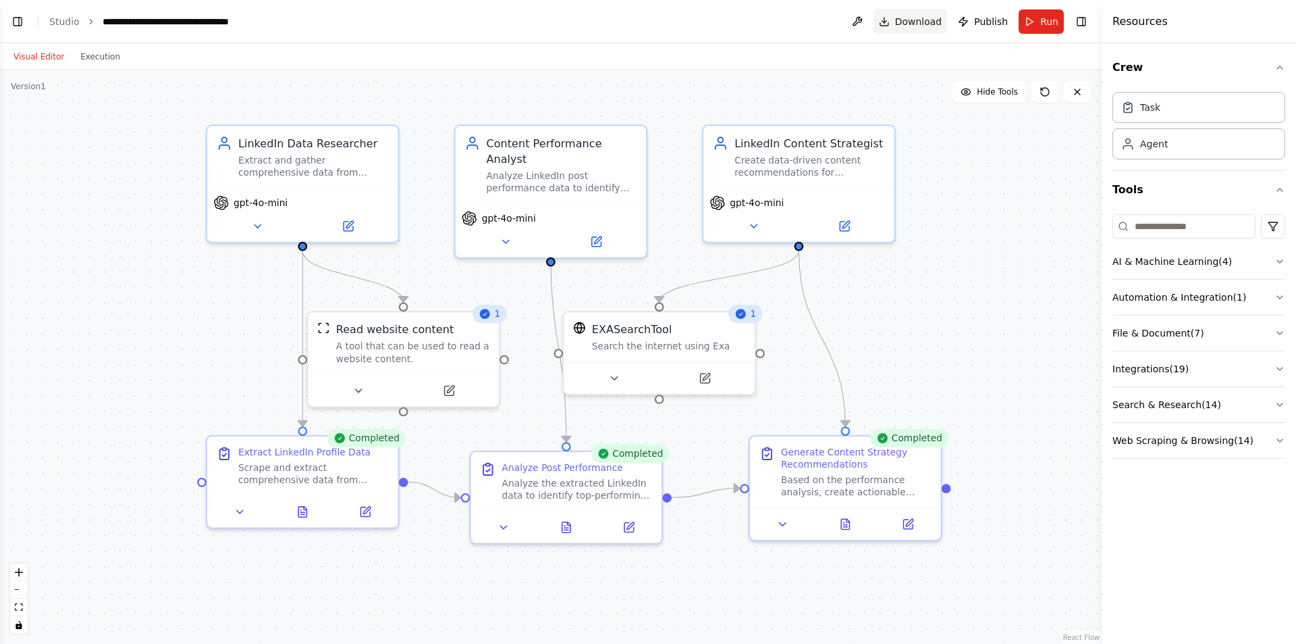
click at [914, 26] on span "Download" at bounding box center [918, 22] width 47 height 14
click at [857, 21] on button at bounding box center [858, 21] width 22 height 24
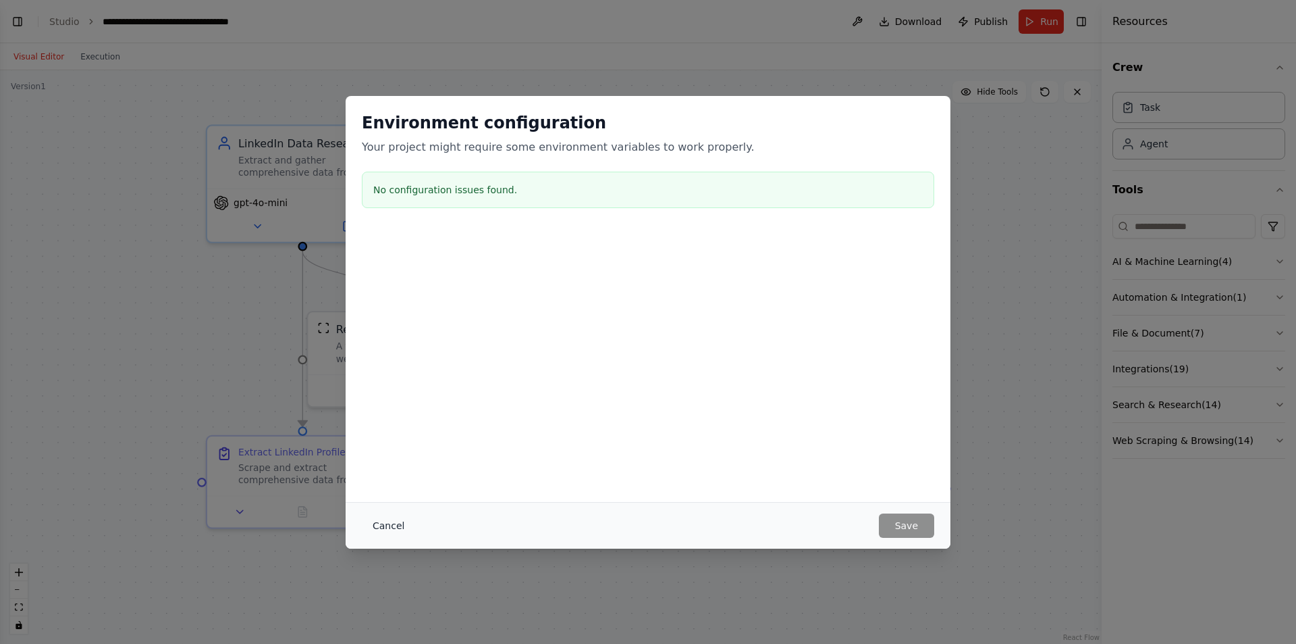
click at [394, 526] on button "Cancel" at bounding box center [388, 525] width 53 height 24
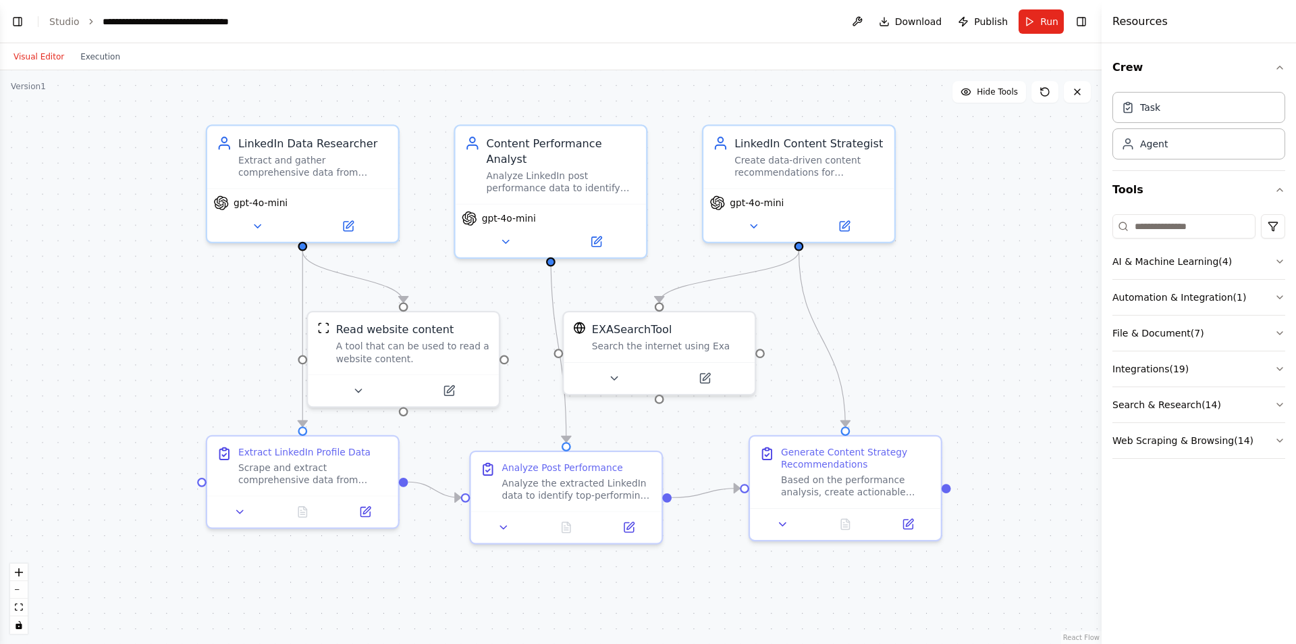
drag, startPoint x: 879, startPoint y: 303, endPoint x: 903, endPoint y: 283, distance: 31.2
click at [903, 283] on div ".deletable-edge-delete-btn { width: 20px; height: 20px; border: 0px solid #ffff…" at bounding box center [551, 356] width 1102 height 573
click at [908, 522] on icon at bounding box center [909, 519] width 7 height 7
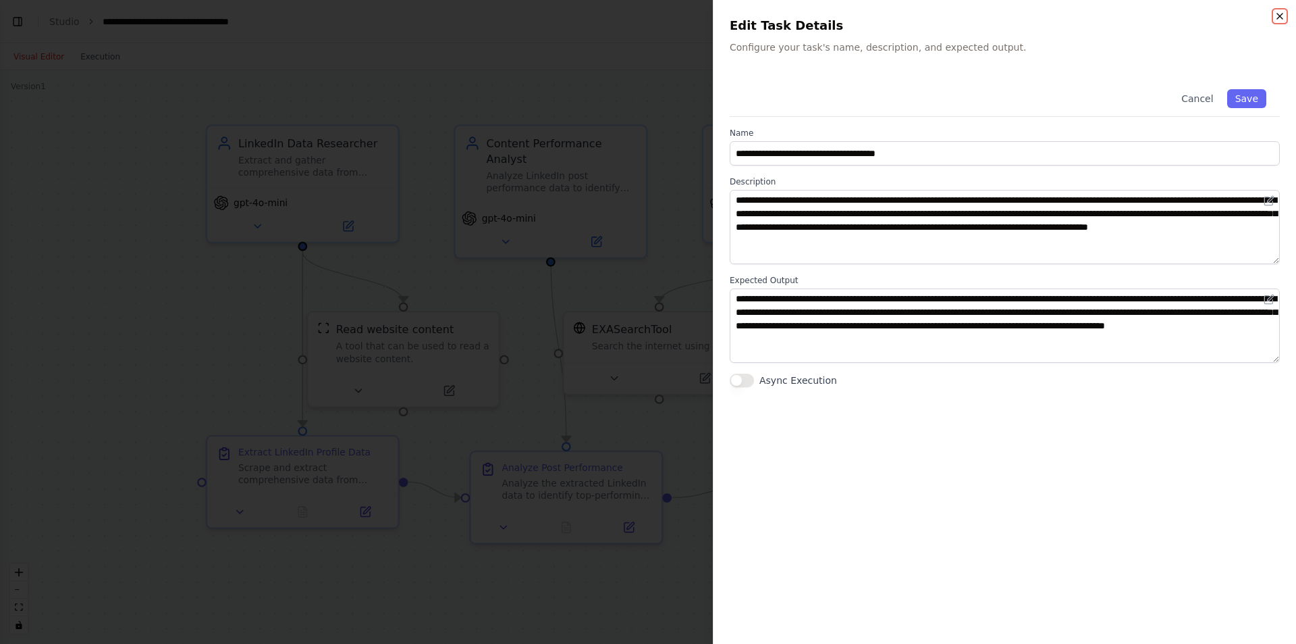
click at [1280, 18] on icon "button" at bounding box center [1280, 16] width 11 height 11
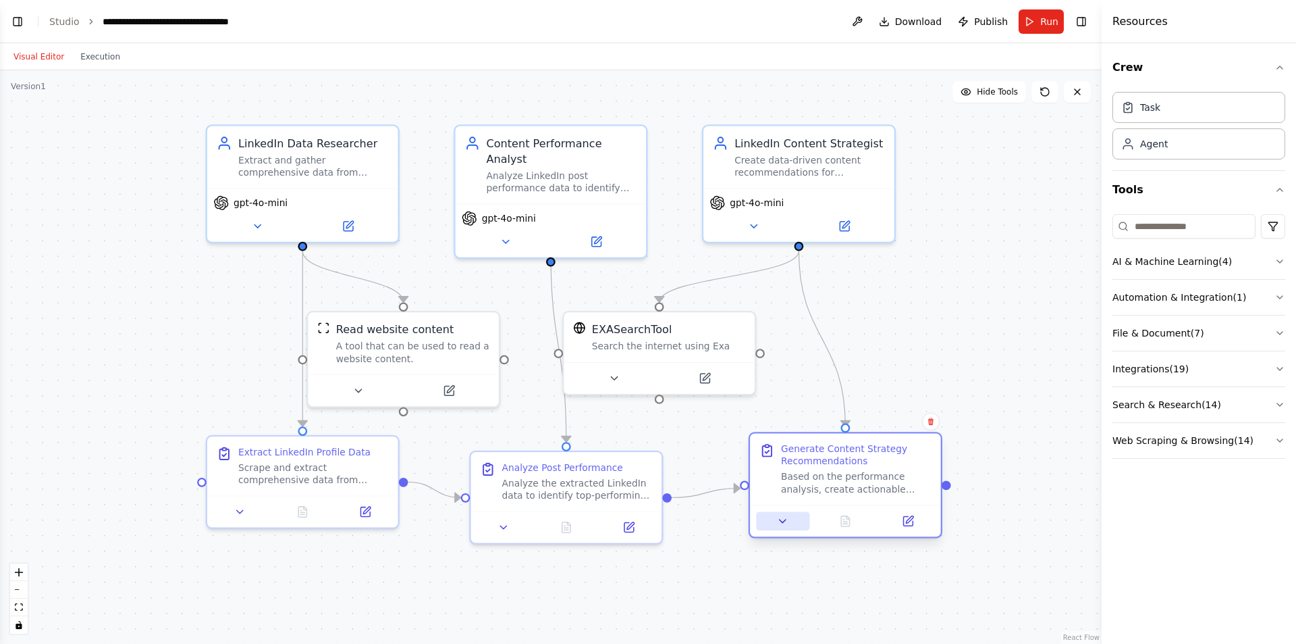
click at [787, 529] on button at bounding box center [782, 521] width 53 height 19
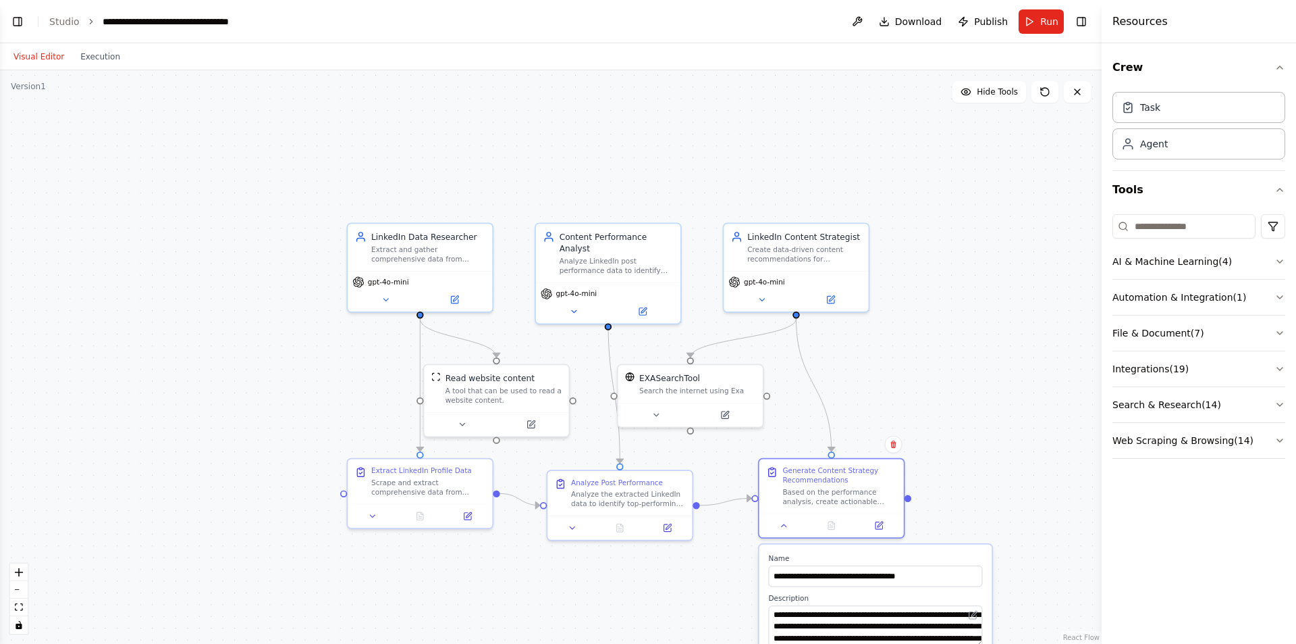
drag, startPoint x: 1030, startPoint y: 534, endPoint x: 1024, endPoint y: 303, distance: 231.7
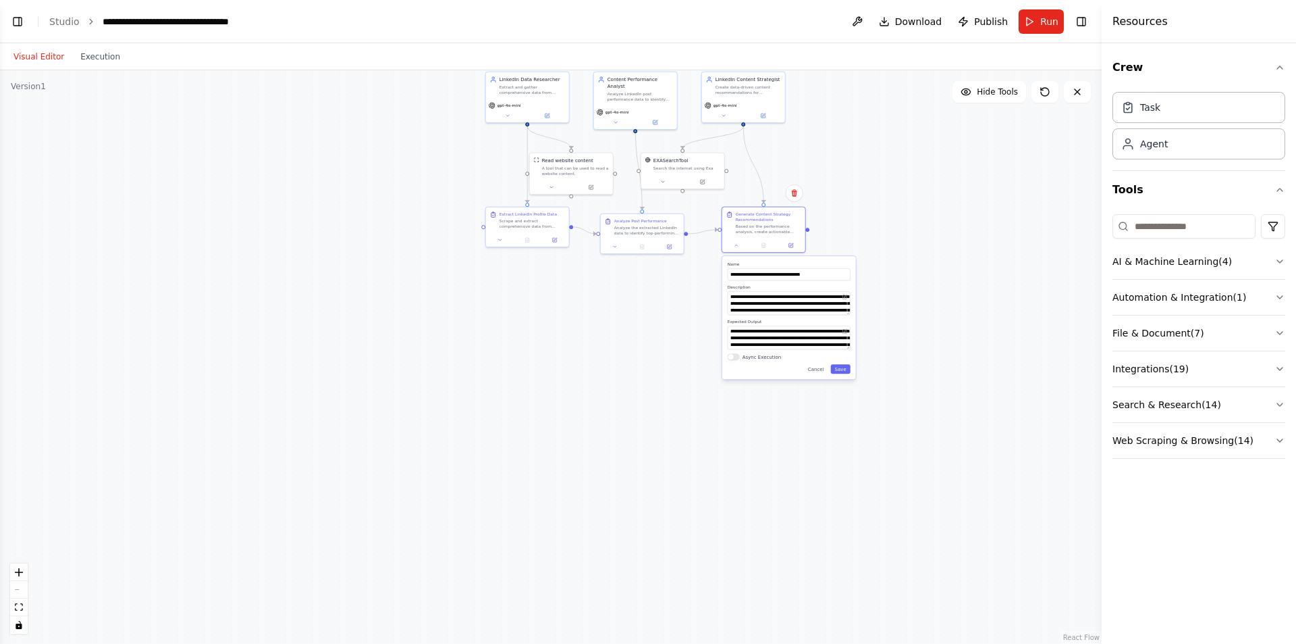
drag, startPoint x: 1019, startPoint y: 535, endPoint x: 836, endPoint y: 315, distance: 285.7
click at [880, 293] on div ".deletable-edge-delete-btn { width: 20px; height: 20px; border: 0px solid #ffff…" at bounding box center [551, 356] width 1102 height 573
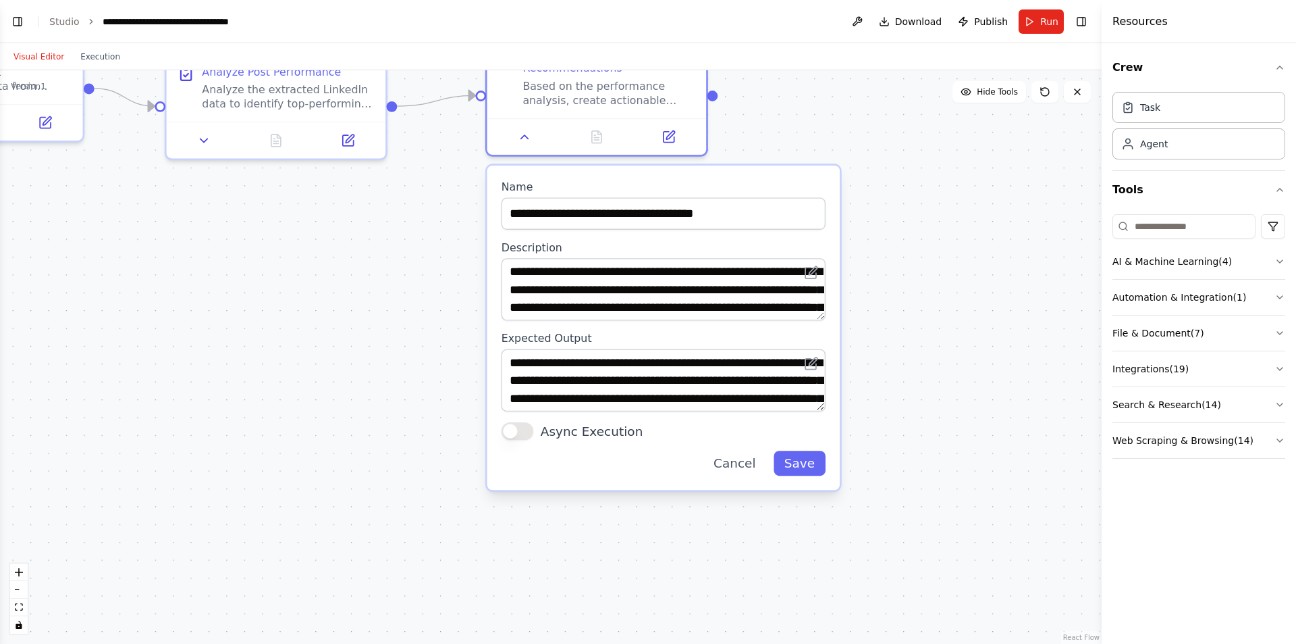
drag, startPoint x: 537, startPoint y: 330, endPoint x: 406, endPoint y: 369, distance: 136.9
click at [406, 369] on div ".deletable-edge-delete-btn { width: 20px; height: 20px; border: 0px solid #ffff…" at bounding box center [551, 356] width 1102 height 573
click at [739, 469] on button "Cancel" at bounding box center [734, 462] width 63 height 25
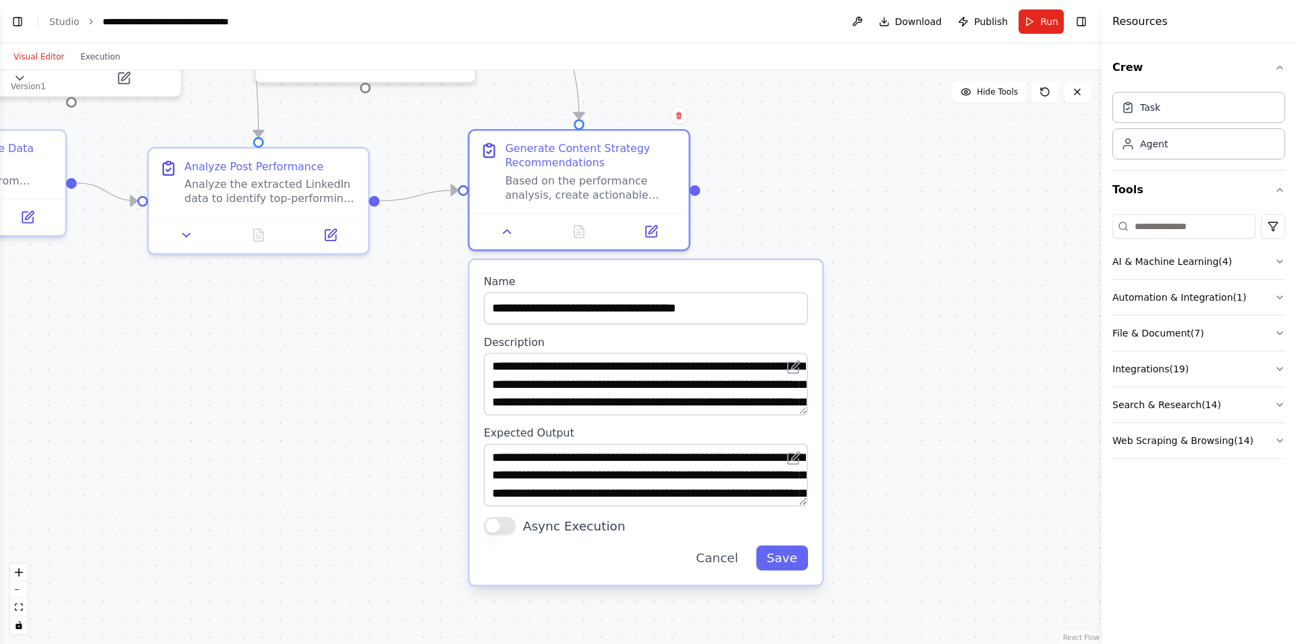
drag, startPoint x: 850, startPoint y: 348, endPoint x: 818, endPoint y: 456, distance: 113.4
click at [818, 456] on div ".deletable-edge-delete-btn { width: 20px; height: 20px; border: 0px solid #ffff…" at bounding box center [551, 356] width 1102 height 573
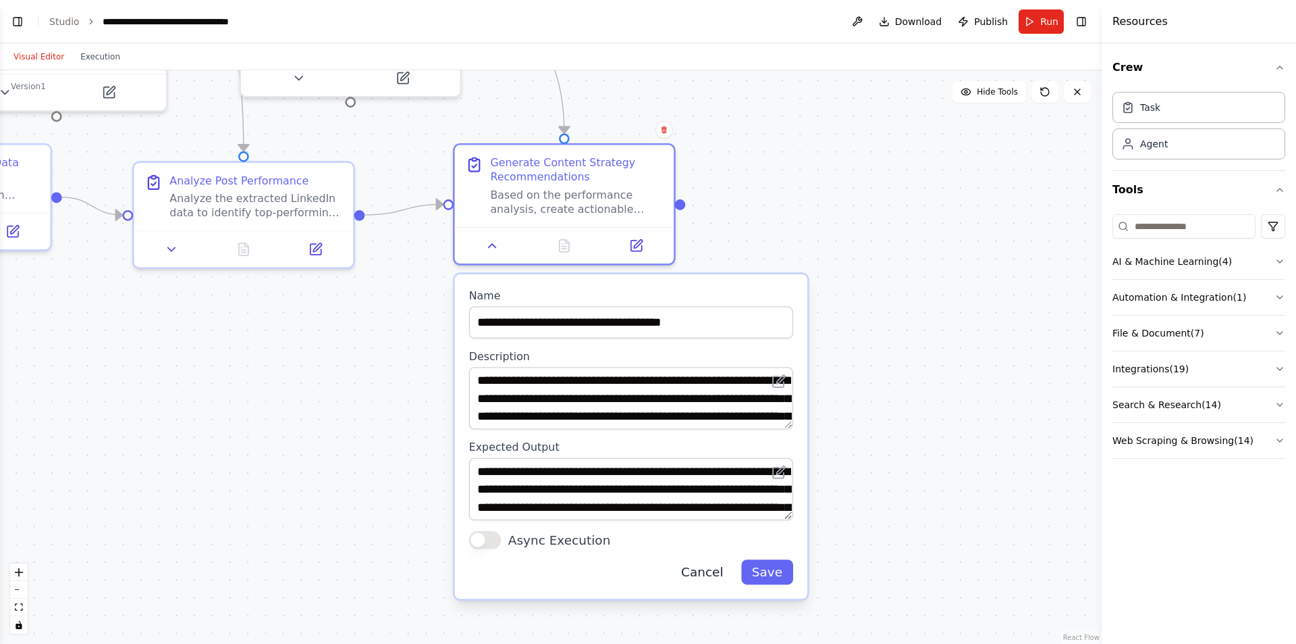
click at [720, 575] on button "Cancel" at bounding box center [702, 571] width 63 height 25
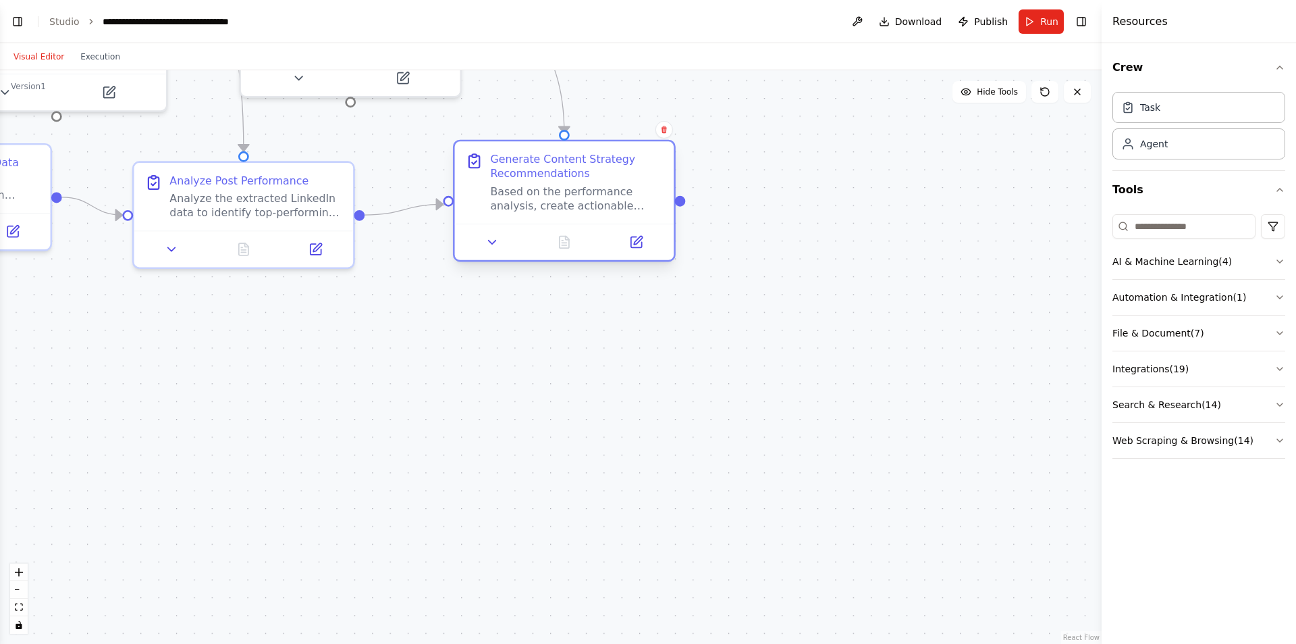
click at [581, 171] on div "Generate Content Strategy Recommendations" at bounding box center [576, 166] width 173 height 28
click at [303, 203] on div "Analyze the extracted LinkedIn data to identify top-performing posts, engagemen…" at bounding box center [255, 202] width 173 height 28
click at [630, 207] on div "Based on the performance analysis, create actionable content recommendations fo…" at bounding box center [576, 198] width 173 height 28
click at [1282, 68] on icon "button" at bounding box center [1280, 67] width 5 height 3
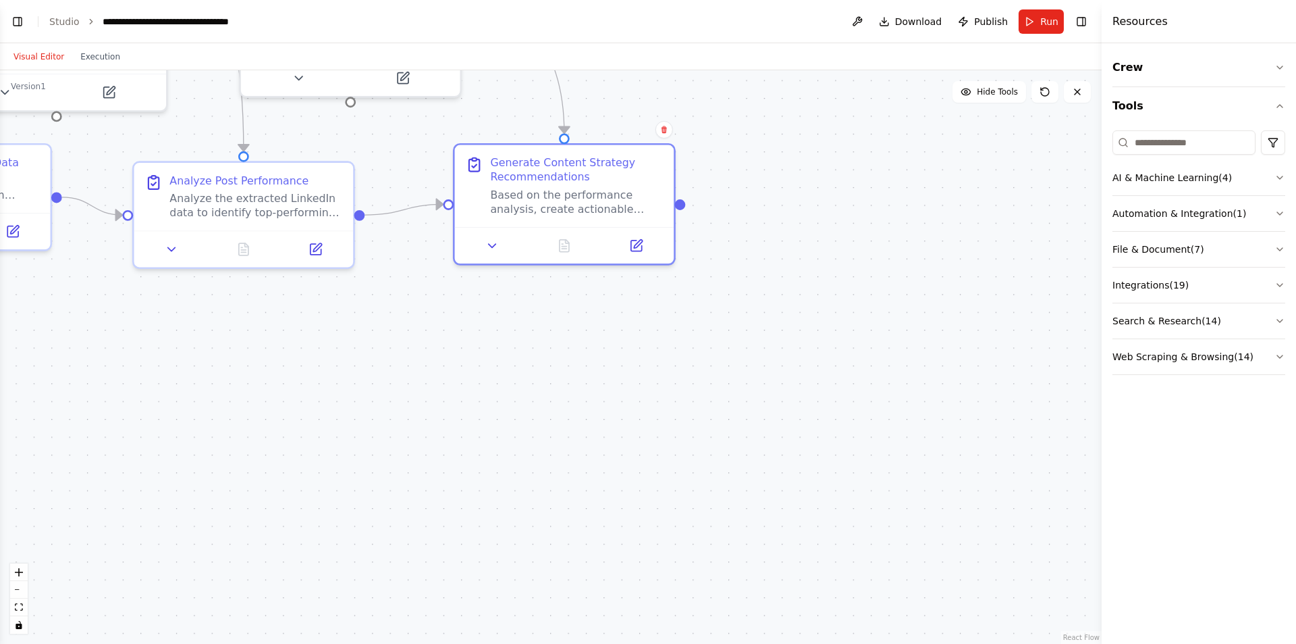
click at [1126, 18] on h4 "Resources" at bounding box center [1140, 22] width 55 height 16
click at [494, 239] on icon at bounding box center [492, 242] width 14 height 14
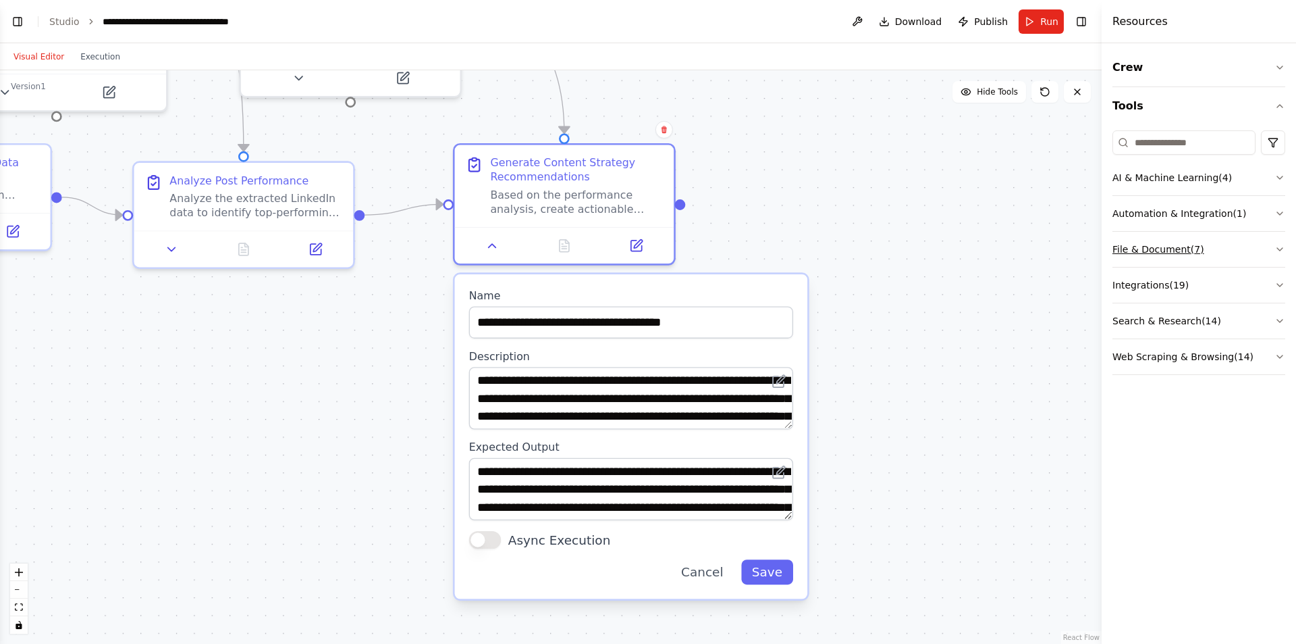
click at [1128, 252] on button "File & Document ( 7 )" at bounding box center [1199, 249] width 173 height 35
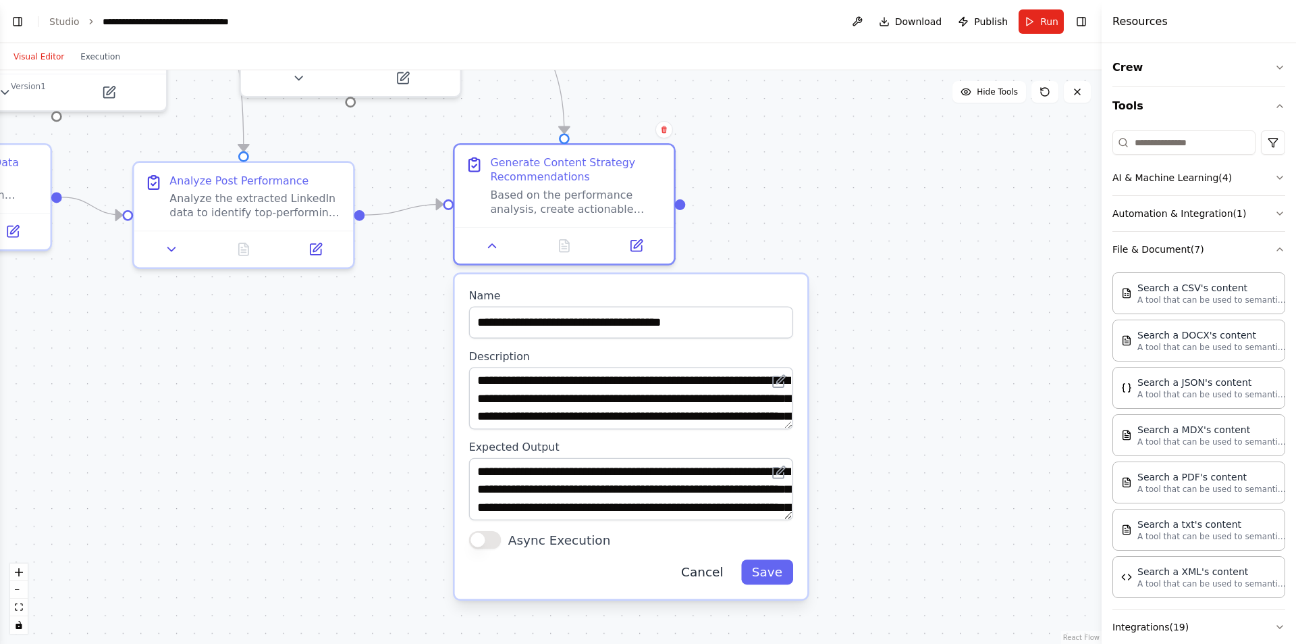
click at [706, 569] on button "Cancel" at bounding box center [702, 571] width 63 height 25
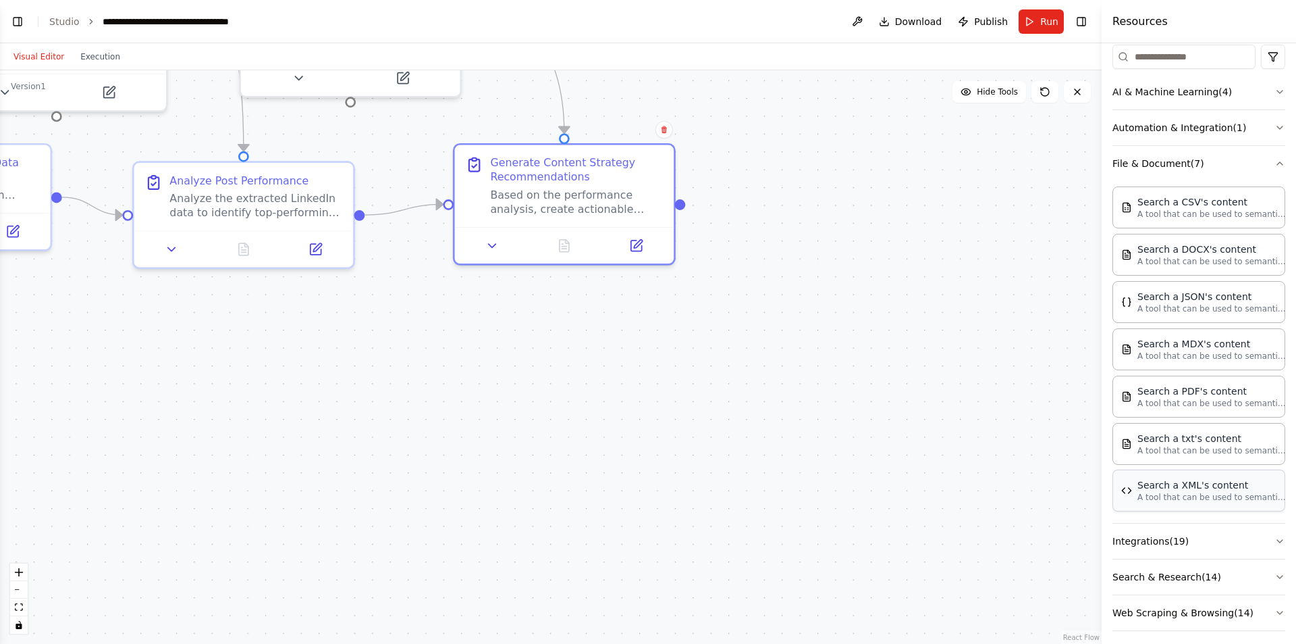
scroll to position [95, 0]
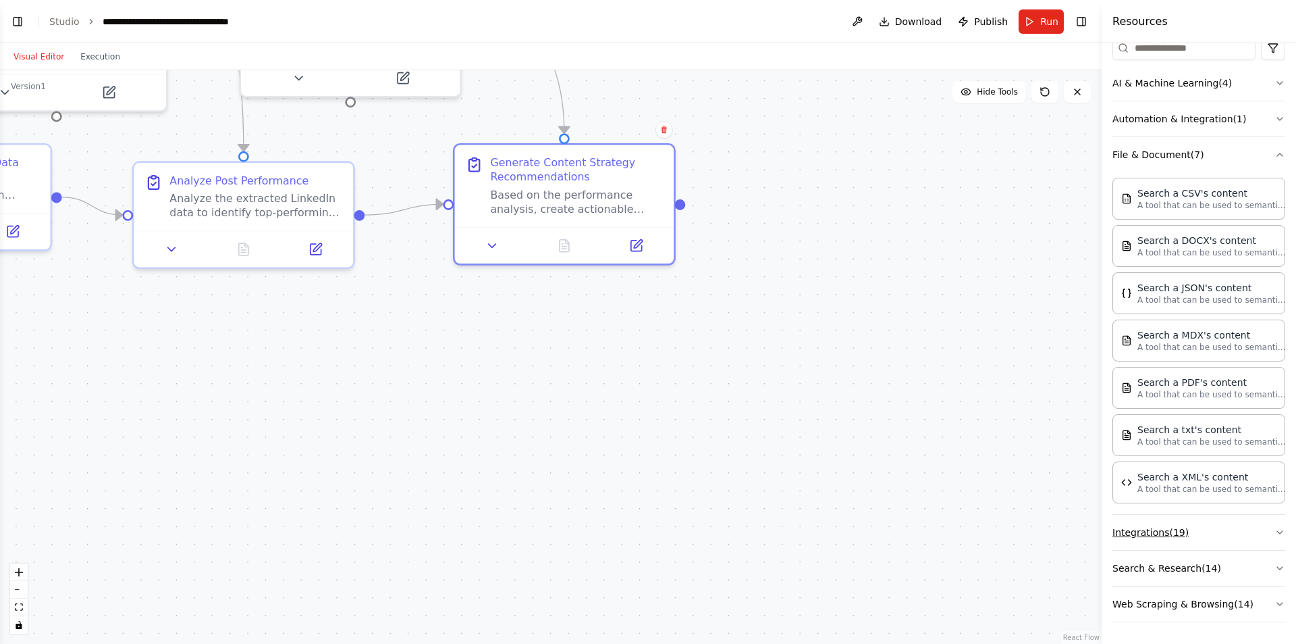
click at [1185, 539] on button "Integrations ( 19 )" at bounding box center [1199, 532] width 173 height 35
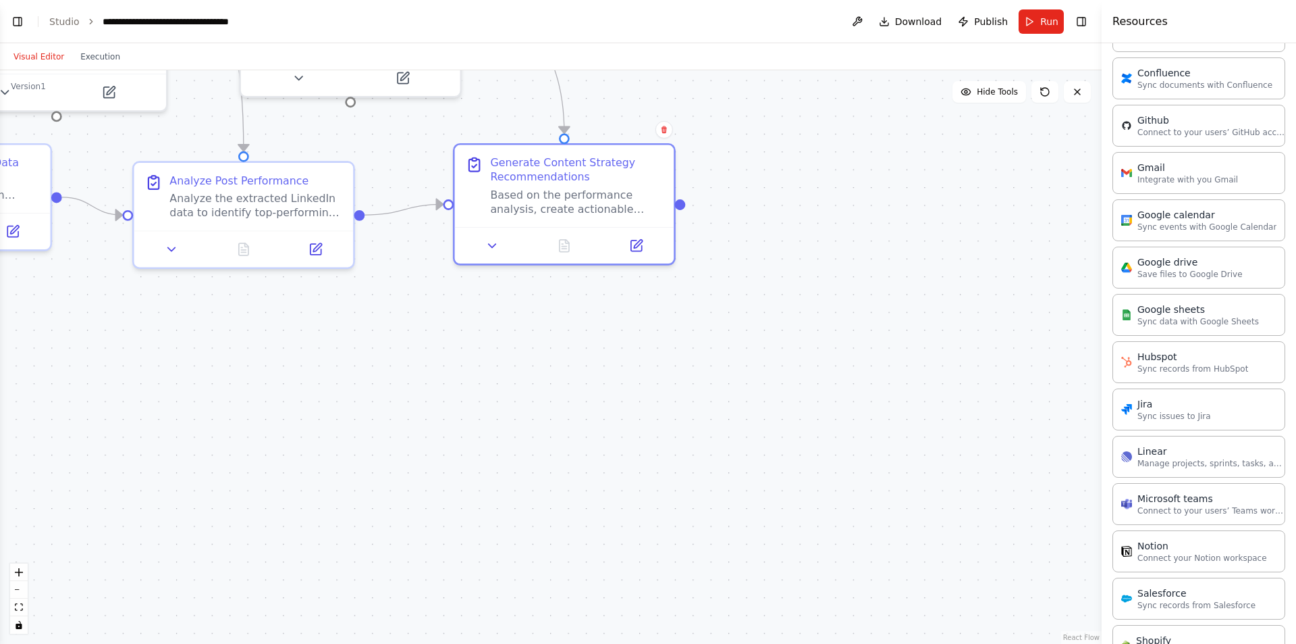
scroll to position [733, 0]
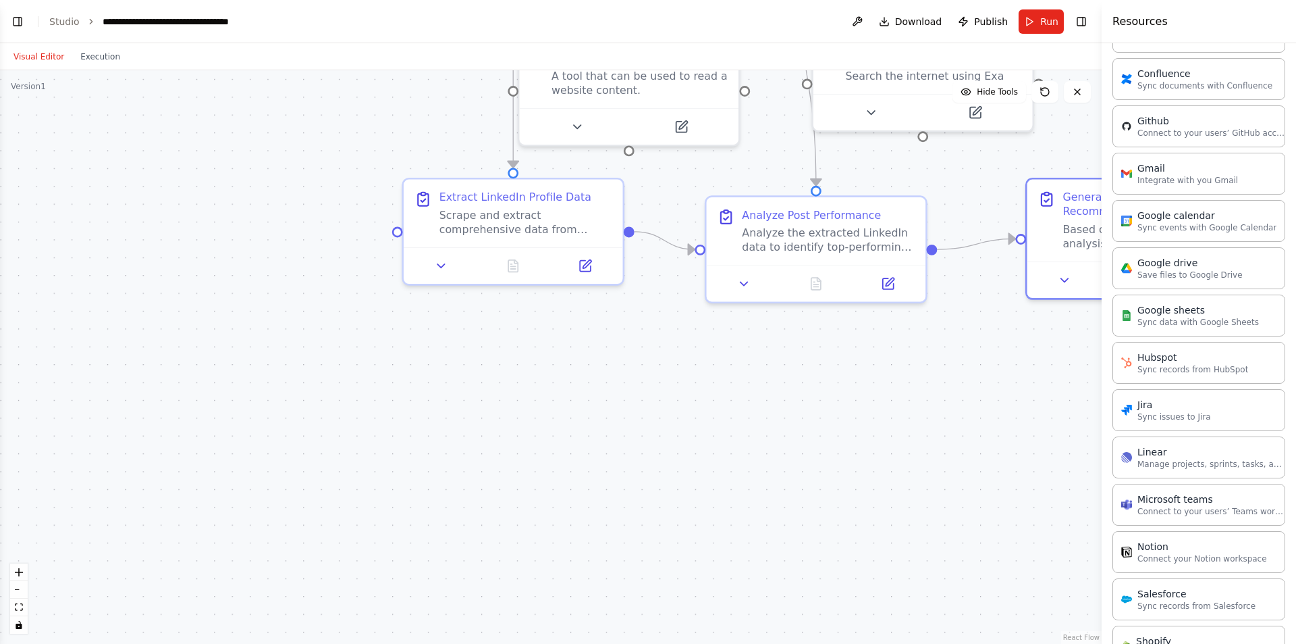
drag, startPoint x: 348, startPoint y: 431, endPoint x: 955, endPoint y: 532, distance: 616.1
click at [961, 542] on div ".deletable-edge-delete-btn { width: 20px; height: 20px; border: 0px solid #ffff…" at bounding box center [551, 356] width 1102 height 573
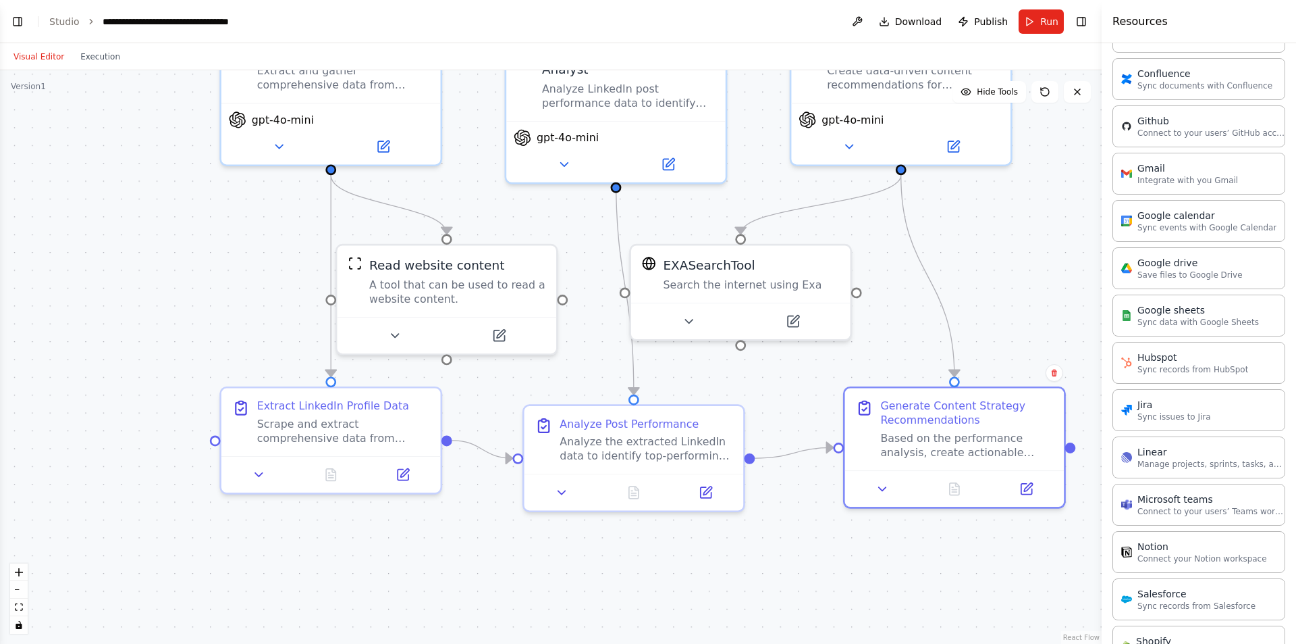
drag, startPoint x: 196, startPoint y: 152, endPoint x: -28, endPoint y: 273, distance: 254.7
click at [0, 273] on html "BETA I would like to reseach my LinkedIN Account and analysis which Post perfor…" at bounding box center [648, 322] width 1296 height 644
click at [17, 625] on icon "toggle interactivity" at bounding box center [19, 625] width 6 height 8
click at [22, 631] on button "toggle interactivity" at bounding box center [19, 625] width 18 height 18
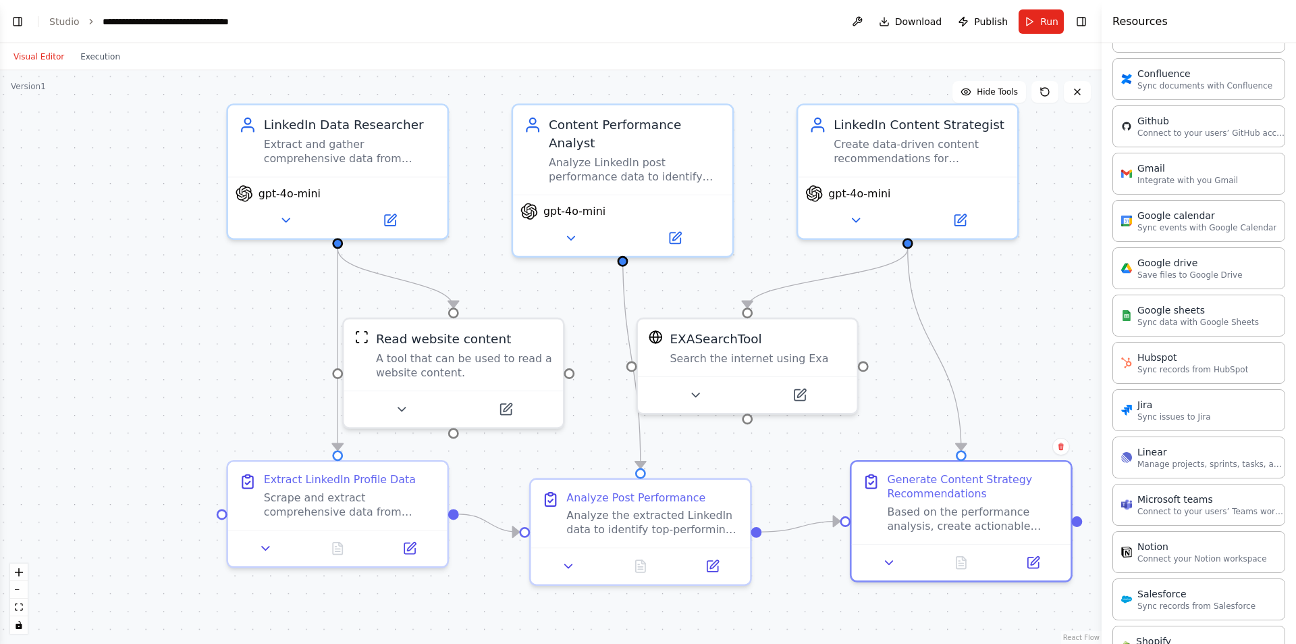
drag, startPoint x: 110, startPoint y: 354, endPoint x: 124, endPoint y: 428, distance: 75.5
click at [124, 429] on div ".deletable-edge-delete-btn { width: 20px; height: 20px; border: 0px solid #ffff…" at bounding box center [551, 356] width 1102 height 573
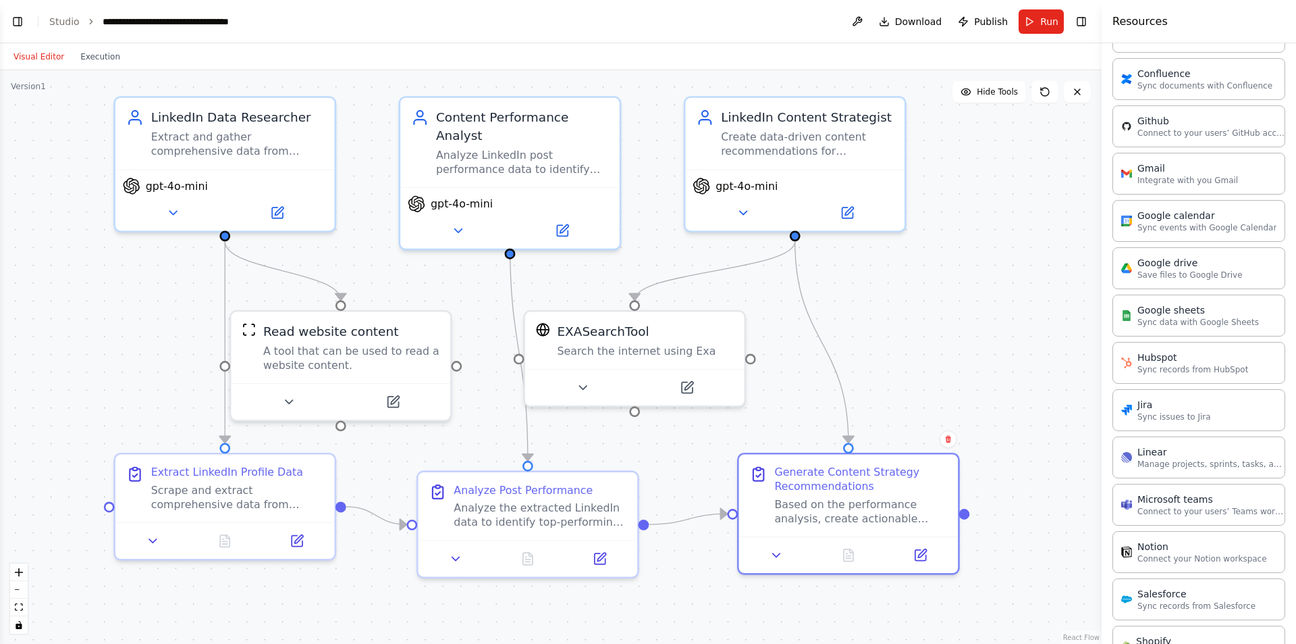
drag, startPoint x: 201, startPoint y: 300, endPoint x: 80, endPoint y: 290, distance: 120.6
click at [80, 290] on div ".deletable-edge-delete-btn { width: 20px; height: 20px; border: 0px solid #ffff…" at bounding box center [551, 356] width 1102 height 573
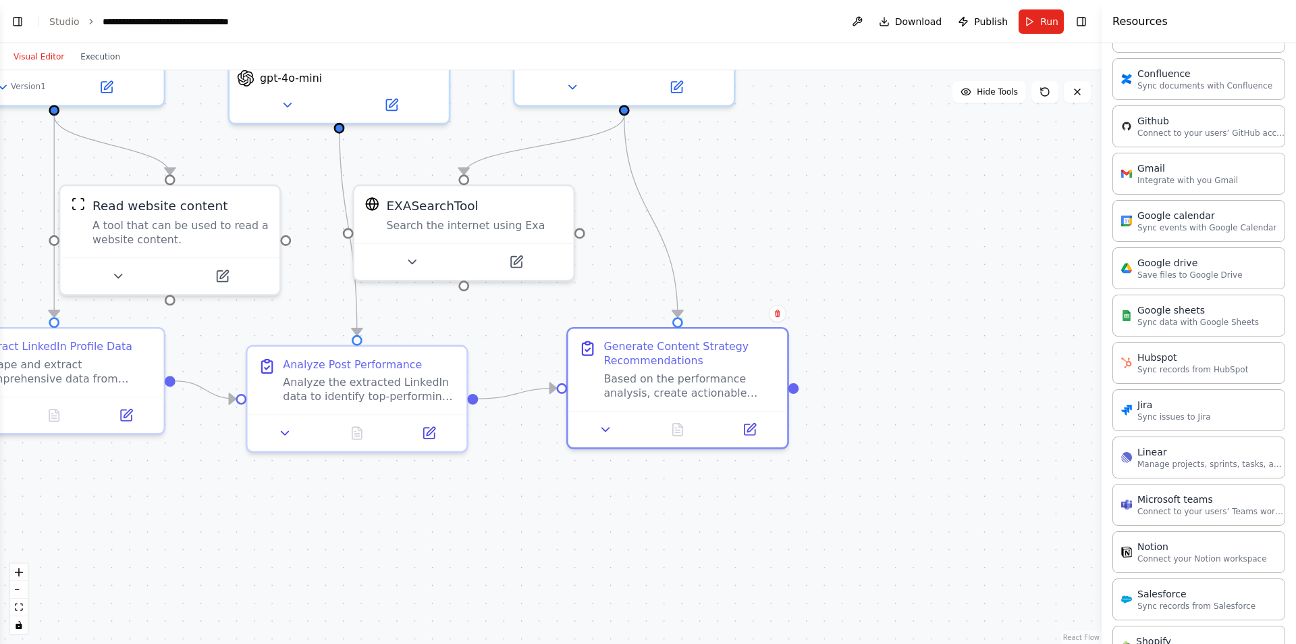
drag, startPoint x: 878, startPoint y: 351, endPoint x: 708, endPoint y: 226, distance: 212.0
click at [708, 226] on div ".deletable-edge-delete-btn { width: 20px; height: 20px; border: 0px solid #ffff…" at bounding box center [551, 356] width 1102 height 573
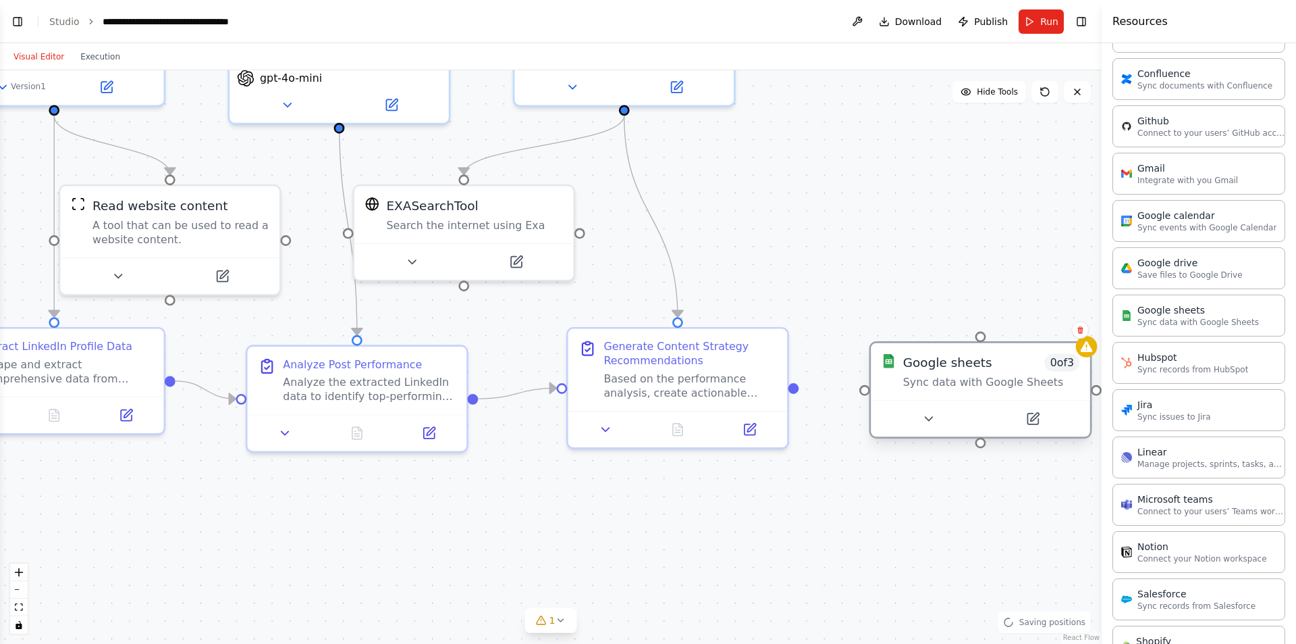
drag, startPoint x: 1017, startPoint y: 406, endPoint x: 909, endPoint y: 364, distance: 115.9
click at [909, 364] on div "Google sheets" at bounding box center [947, 363] width 89 height 18
click at [1032, 421] on icon at bounding box center [1033, 418] width 11 height 11
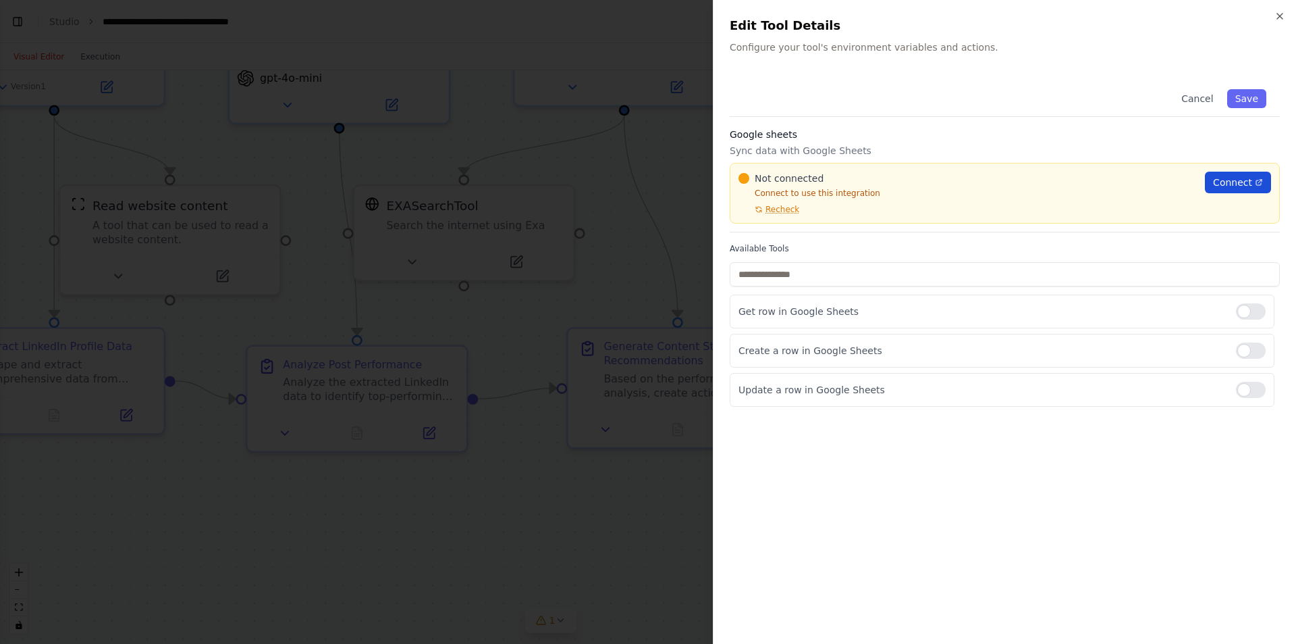
click at [1229, 184] on span "Connect" at bounding box center [1232, 183] width 39 height 14
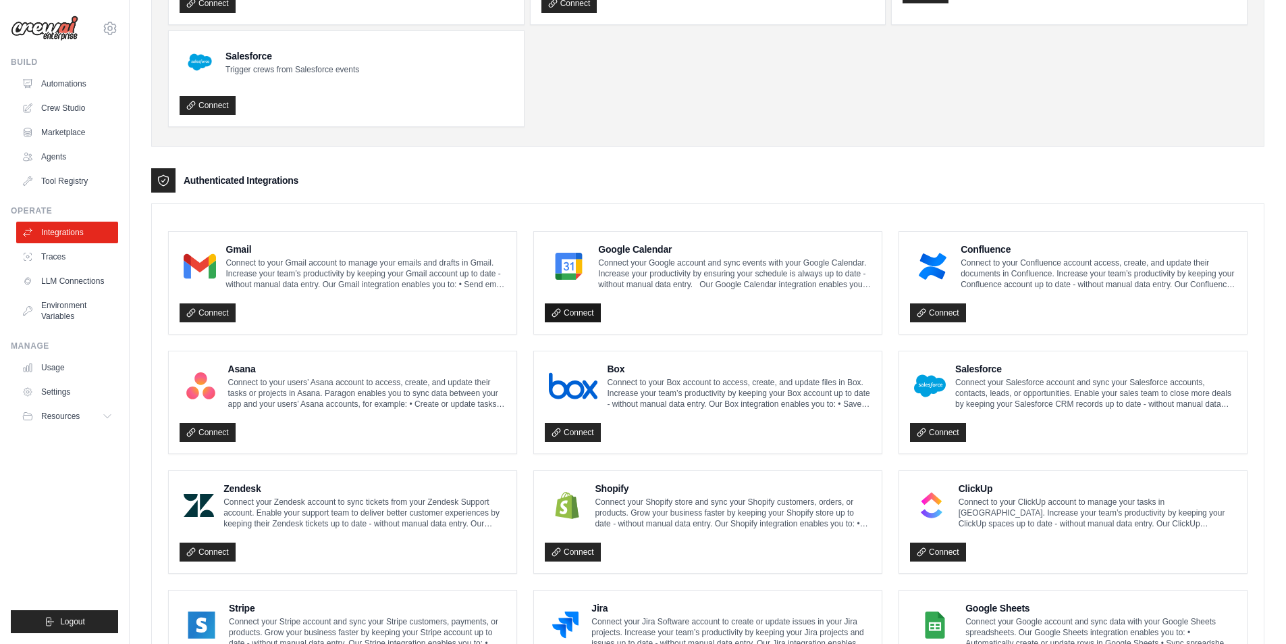
scroll to position [203, 0]
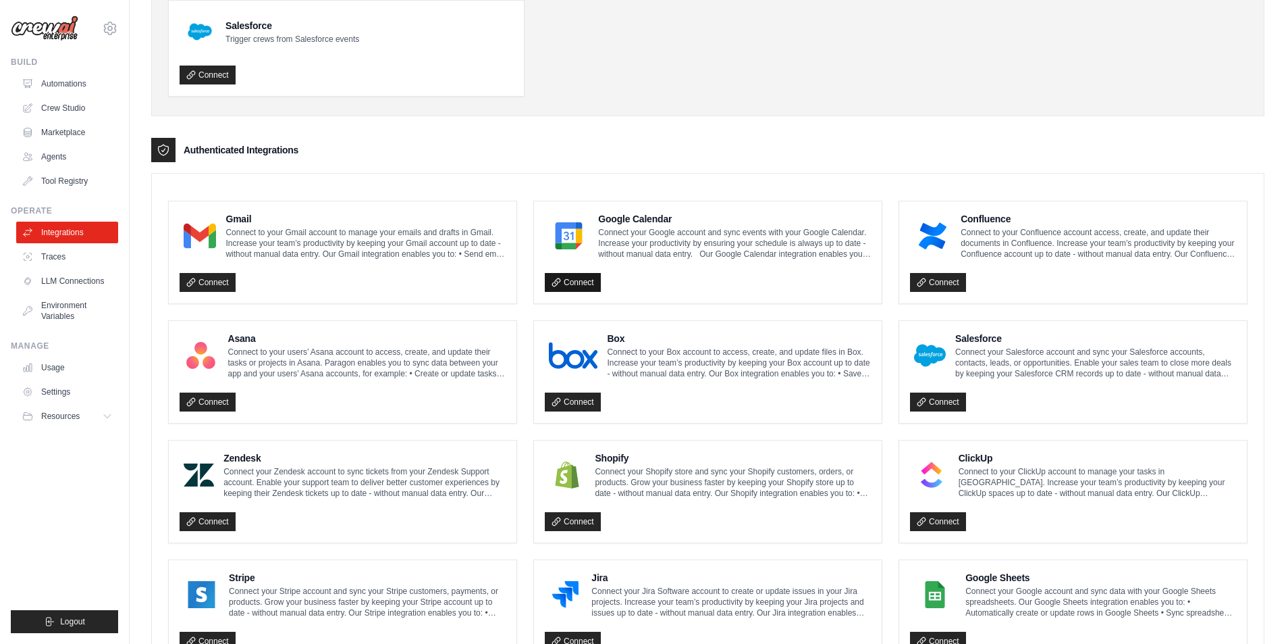
click at [566, 282] on link "Connect" at bounding box center [573, 282] width 56 height 19
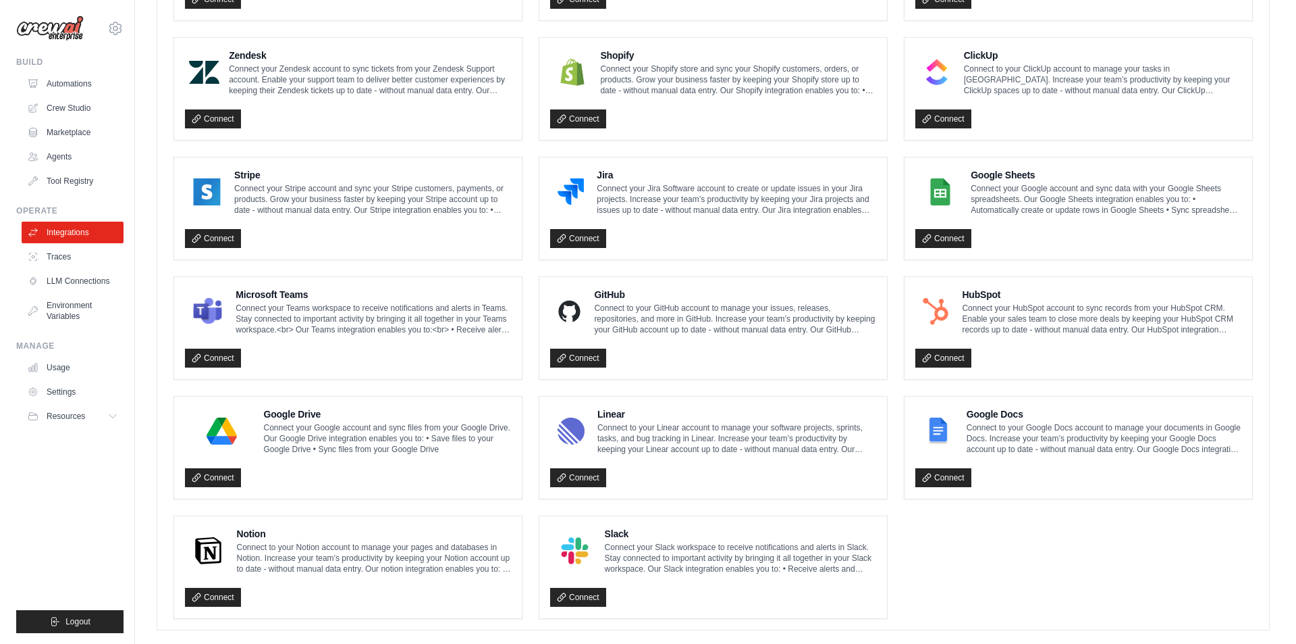
scroll to position [627, 0]
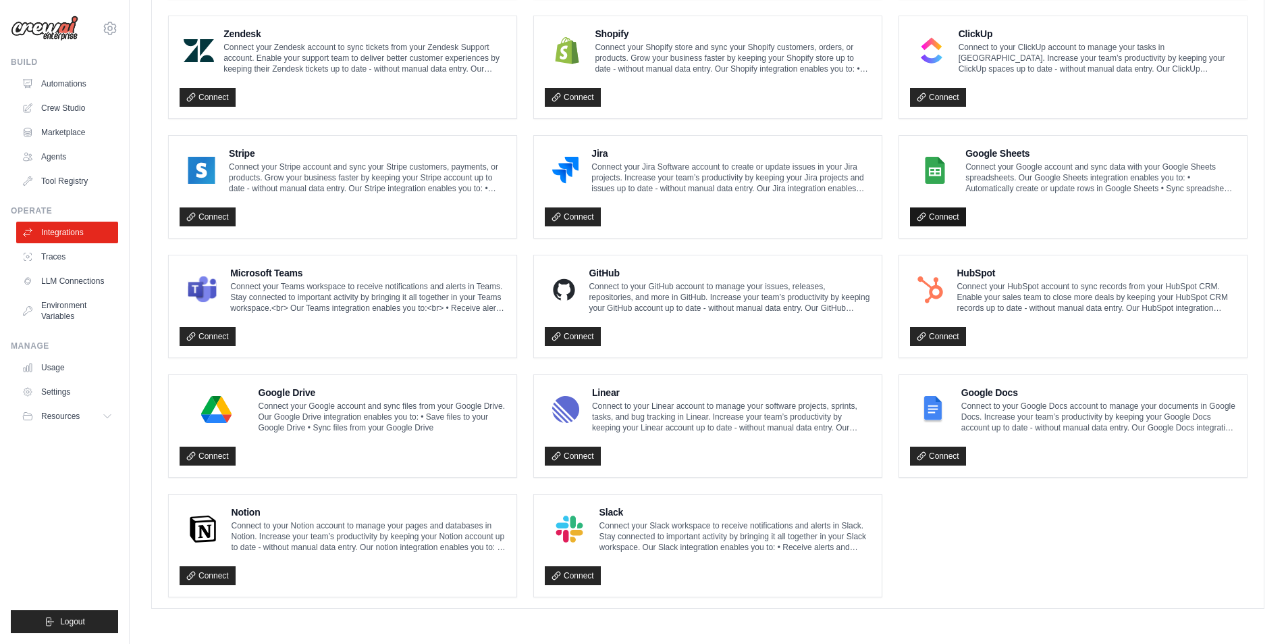
click at [933, 219] on link "Connect" at bounding box center [938, 216] width 56 height 19
